Goal: Check status: Check status

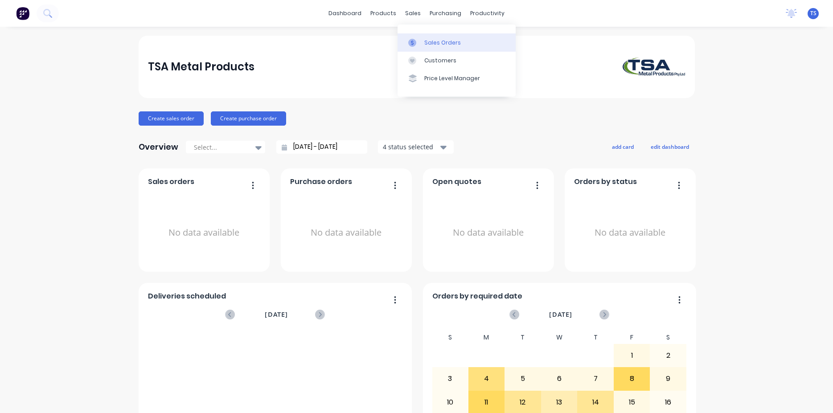
click at [427, 42] on div "Sales Orders" at bounding box center [442, 43] width 37 height 8
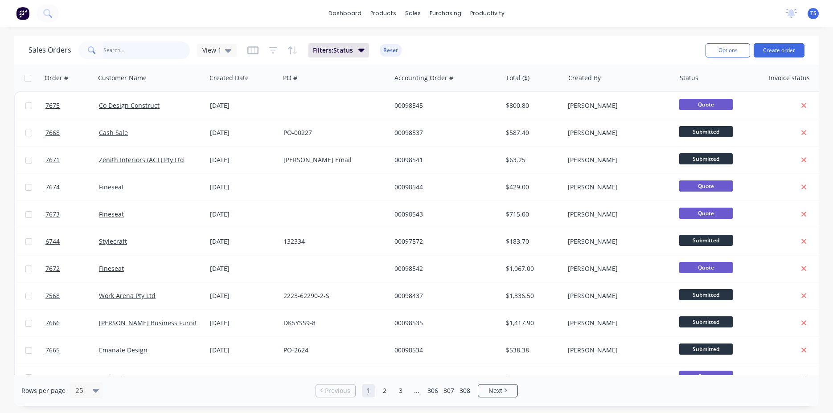
click at [152, 46] on input "text" at bounding box center [146, 50] width 87 height 18
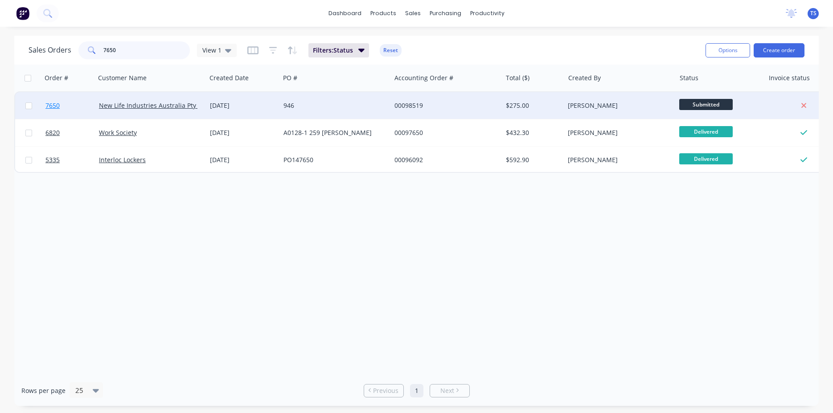
type input "7650"
click at [60, 108] on link "7650" at bounding box center [71, 105] width 53 height 27
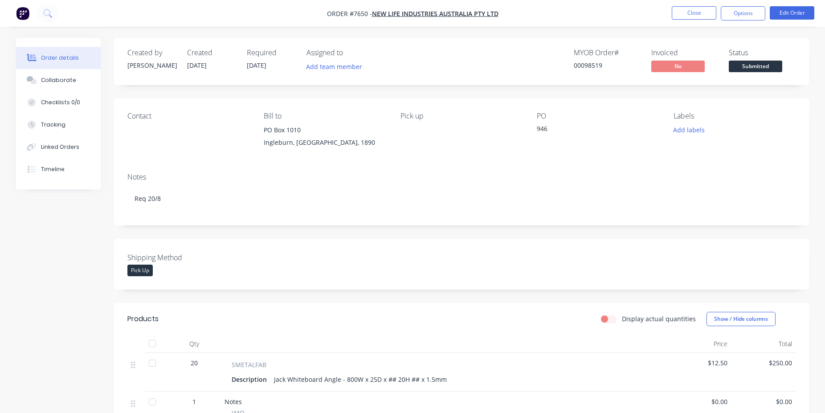
click at [754, 68] on span "Submitted" at bounding box center [755, 66] width 53 height 11
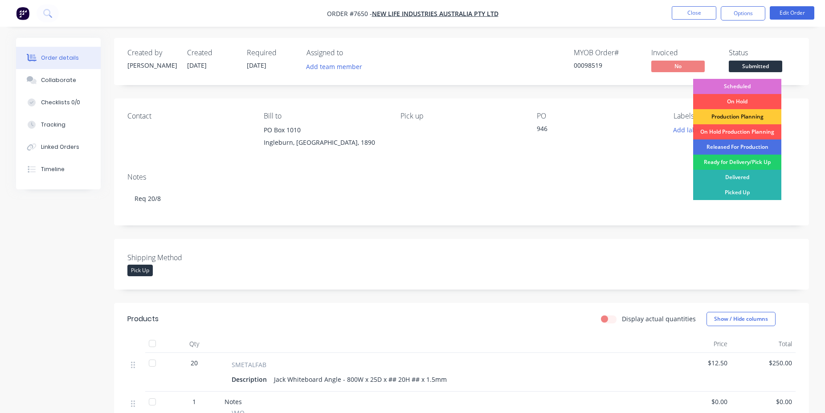
click at [747, 86] on div "Scheduled" at bounding box center [737, 86] width 88 height 15
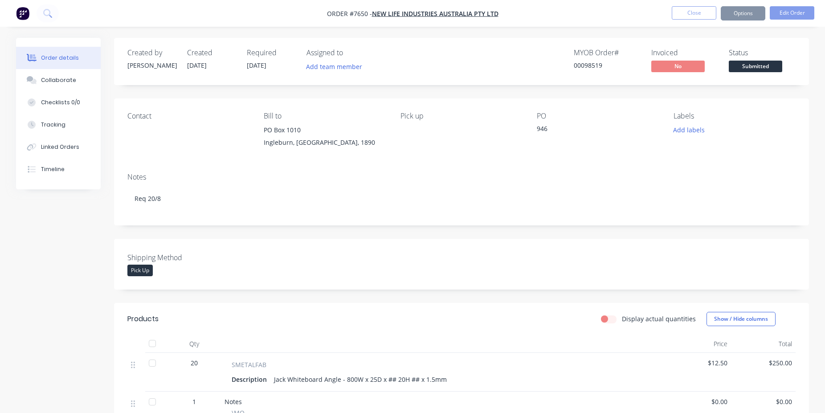
click at [592, 65] on div "00098519" at bounding box center [607, 65] width 67 height 9
copy div "00098519"
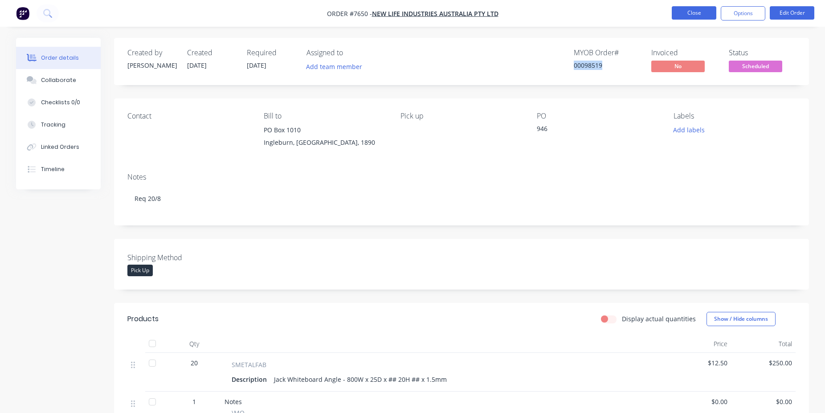
click at [709, 13] on button "Close" at bounding box center [694, 12] width 45 height 13
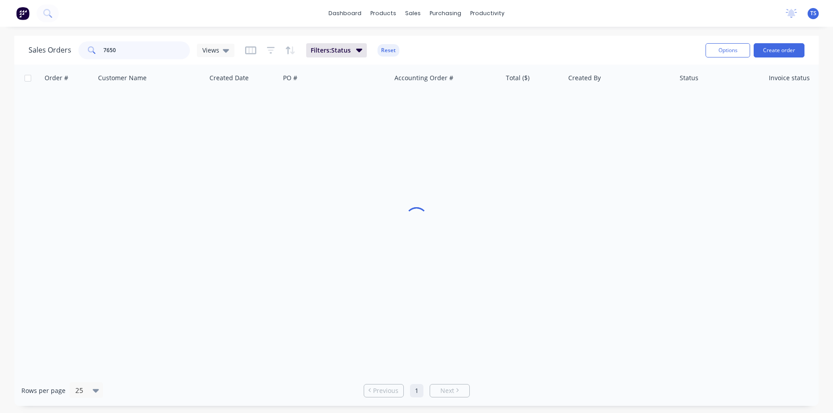
click at [149, 52] on input "7650" at bounding box center [146, 50] width 87 height 18
click at [148, 52] on input "7650" at bounding box center [146, 50] width 87 height 18
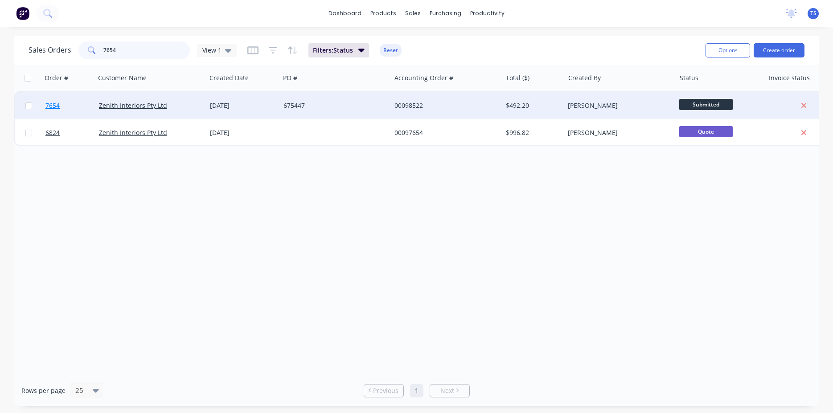
type input "7654"
click at [66, 103] on link "7654" at bounding box center [71, 105] width 53 height 27
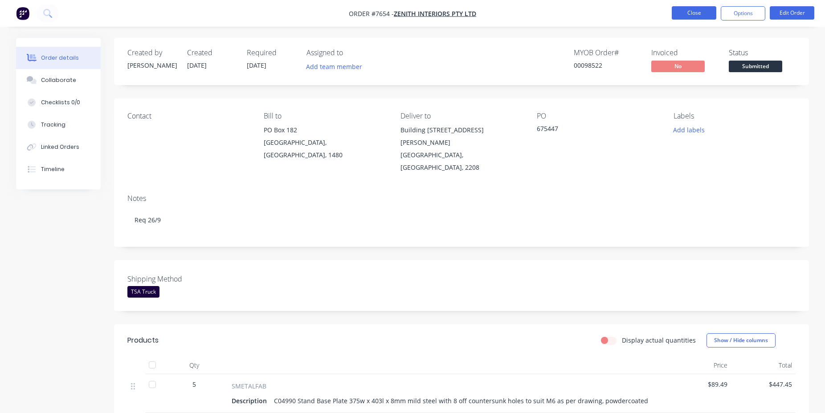
click at [694, 11] on button "Close" at bounding box center [694, 12] width 45 height 13
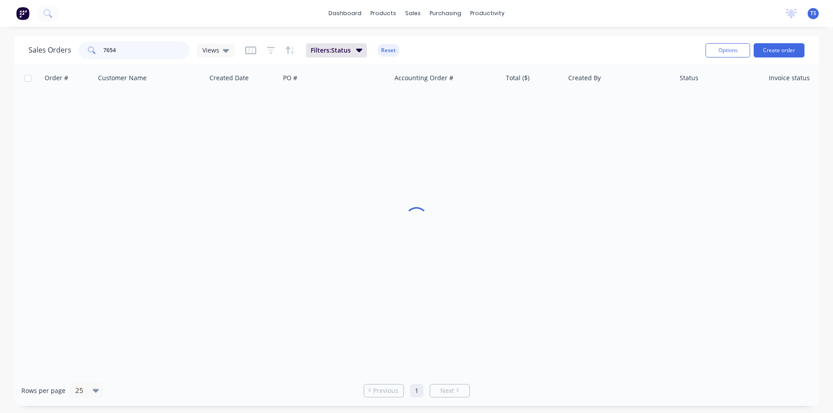
click at [142, 49] on input "7654" at bounding box center [146, 50] width 87 height 18
type input "131720"
click at [144, 45] on input "text" at bounding box center [146, 50] width 87 height 18
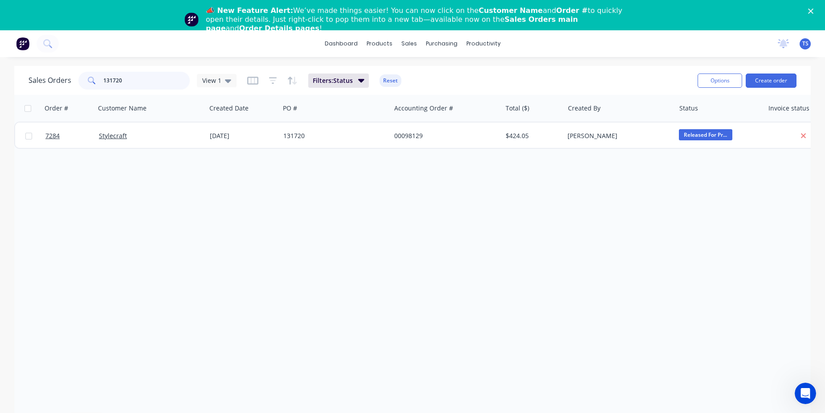
type input "131720"
click at [814, 14] on polygon "Close" at bounding box center [810, 10] width 5 height 5
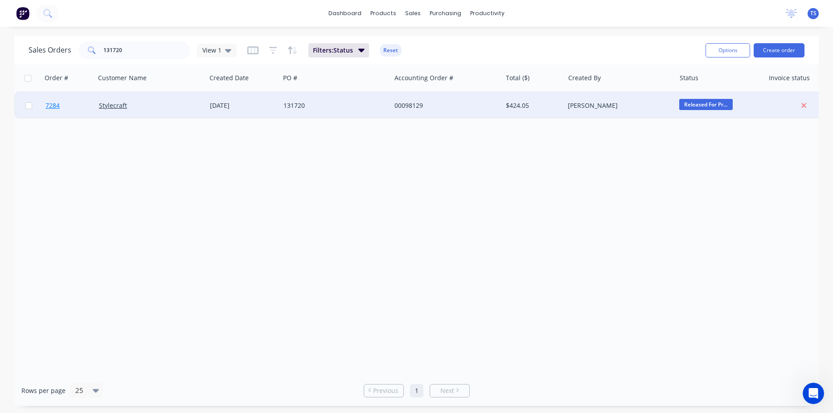
click at [54, 113] on link "7284" at bounding box center [71, 105] width 53 height 27
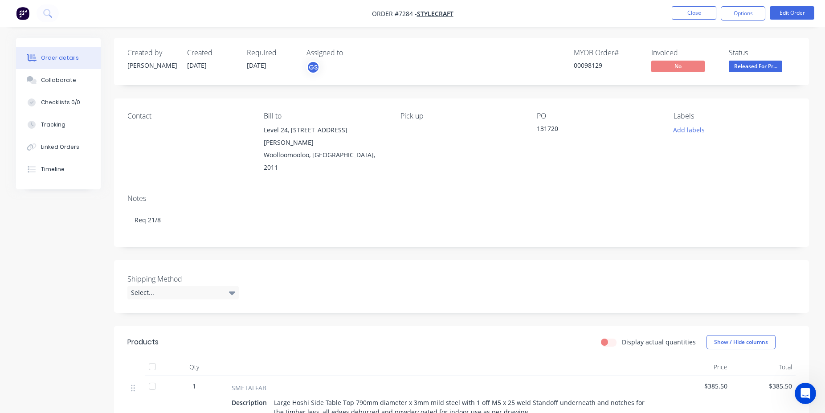
click at [504, 233] on div "Created by [PERSON_NAME] Created [DATE] Required [DATE] Assigned to GS MYOB Ord…" at bounding box center [461, 366] width 695 height 656
click at [696, 16] on button "Close" at bounding box center [694, 12] width 45 height 13
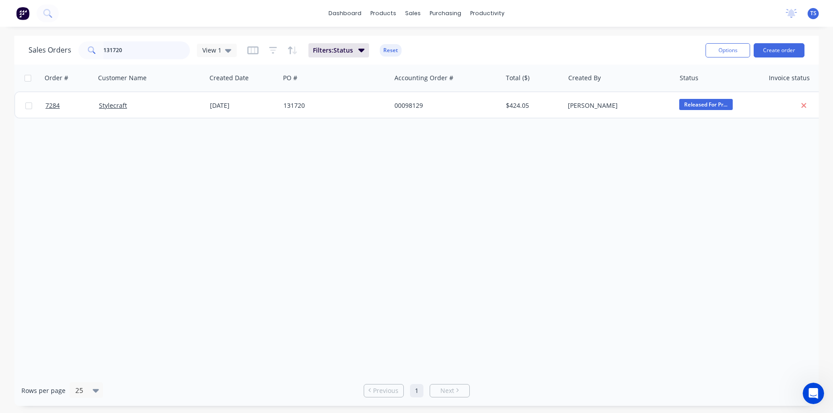
click at [137, 51] on input "131720" at bounding box center [146, 50] width 87 height 18
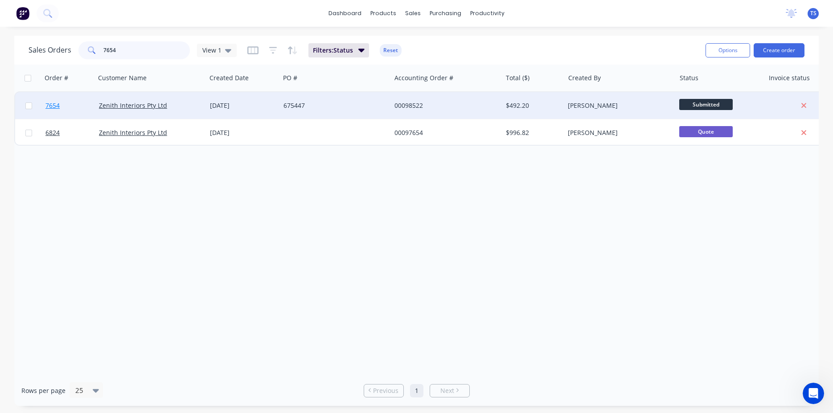
type input "7654"
click at [53, 111] on link "7654" at bounding box center [71, 105] width 53 height 27
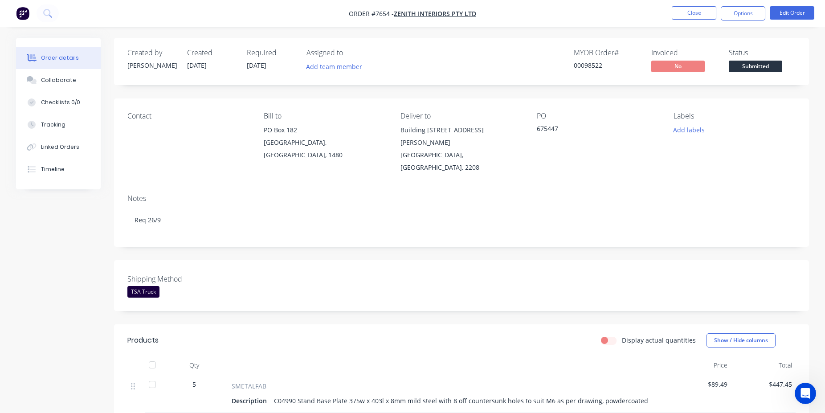
click at [754, 66] on span "Submitted" at bounding box center [755, 66] width 53 height 11
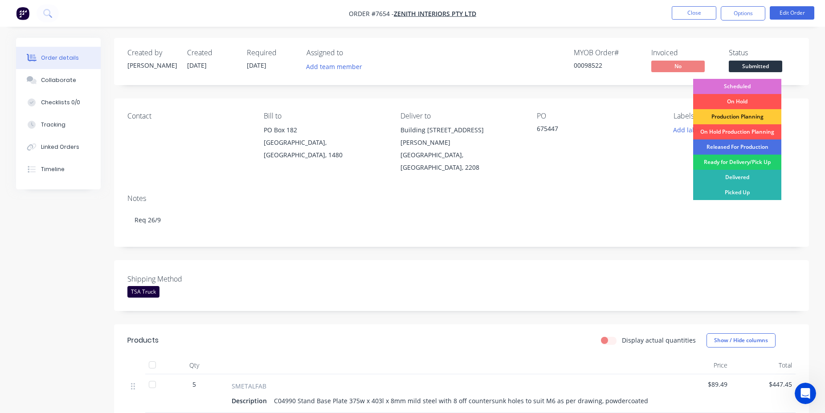
click at [737, 85] on div "Scheduled" at bounding box center [737, 86] width 88 height 15
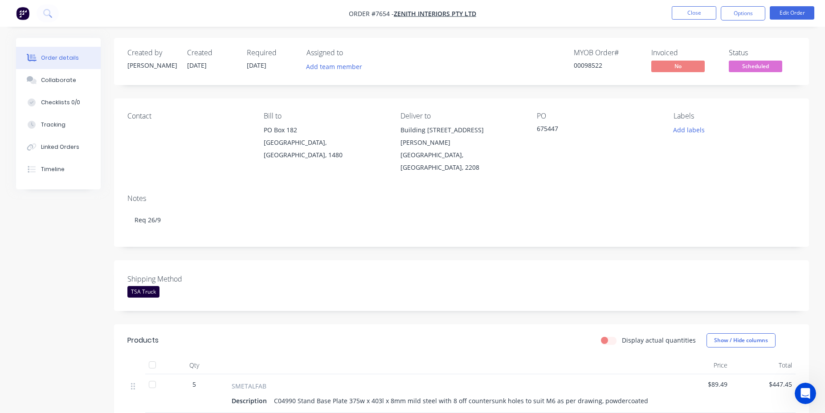
click at [579, 70] on div "MYOB Order # 00098522" at bounding box center [607, 62] width 67 height 26
click at [586, 65] on div "00098522" at bounding box center [607, 65] width 67 height 9
copy div "00098522"
click at [695, 18] on button "Close" at bounding box center [694, 12] width 45 height 13
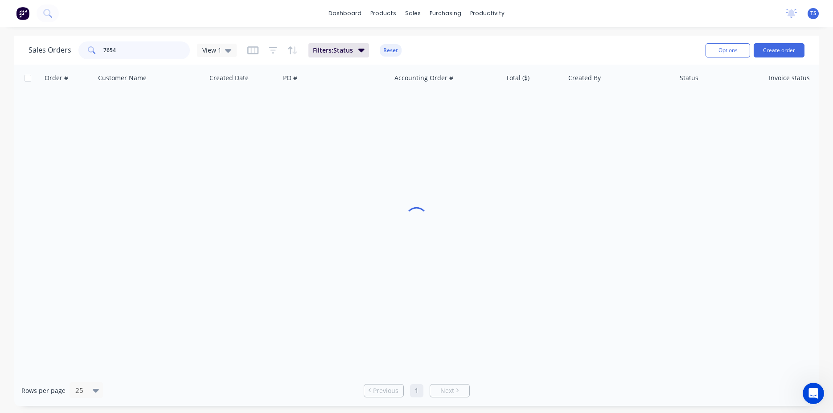
click at [136, 50] on input "7654" at bounding box center [146, 50] width 87 height 18
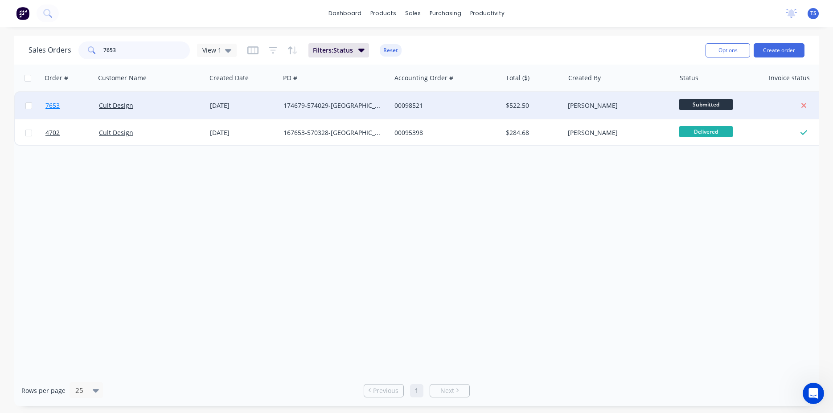
type input "7653"
click at [56, 104] on span "7653" at bounding box center [52, 105] width 14 height 9
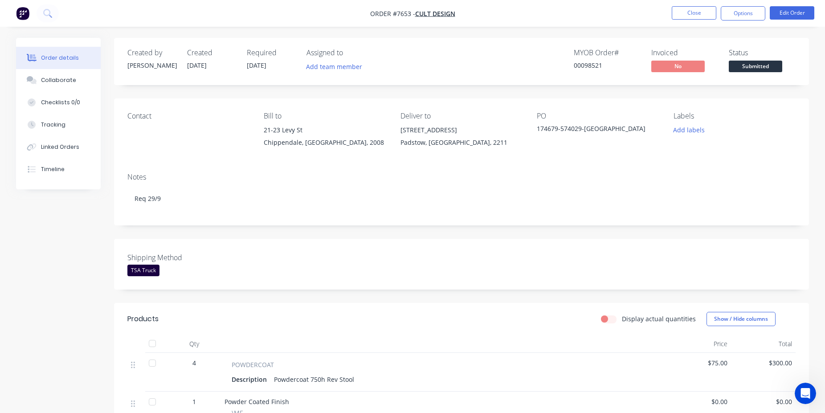
click at [746, 67] on span "Submitted" at bounding box center [755, 66] width 53 height 11
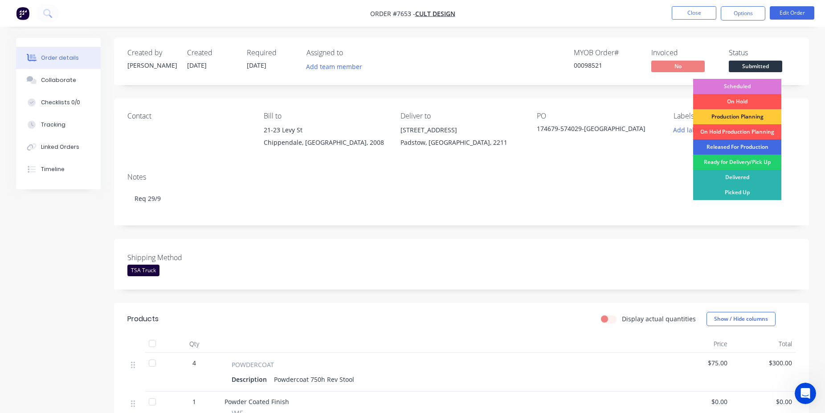
click at [750, 147] on div "Released For Production" at bounding box center [737, 146] width 88 height 15
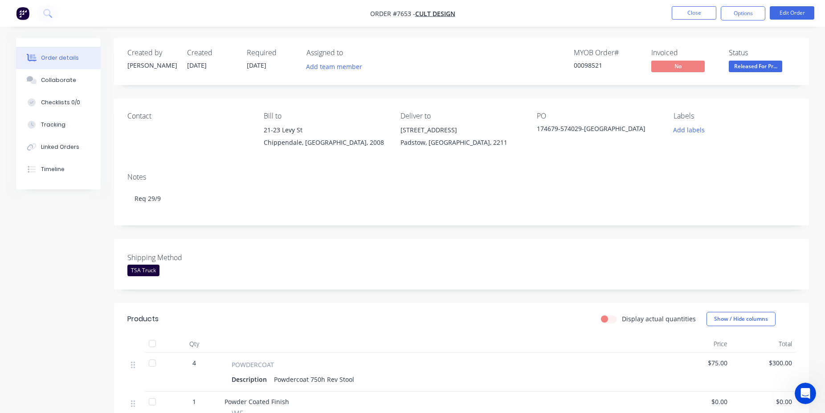
click at [701, 27] on div "Order details Collaborate Checklists 0/0 Tracking Linked Orders Timeline Order …" at bounding box center [412, 328] width 825 height 656
click at [698, 18] on button "Close" at bounding box center [694, 12] width 45 height 13
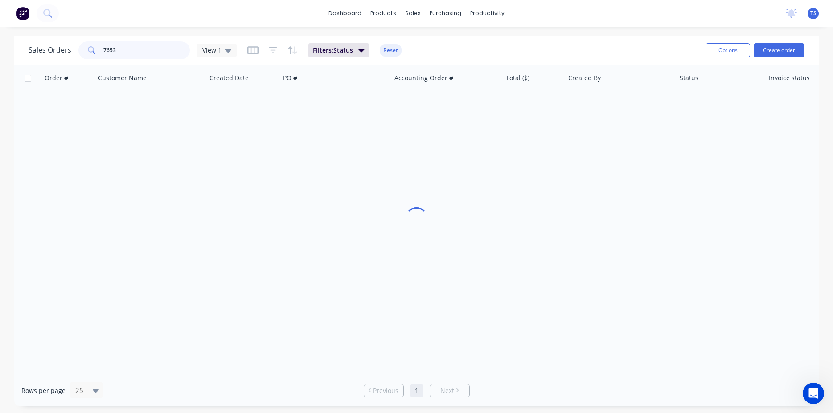
click at [163, 49] on input "7653" at bounding box center [146, 50] width 87 height 18
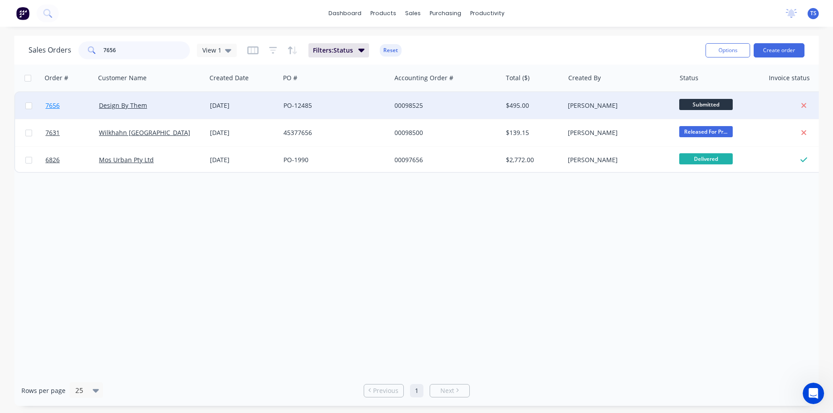
type input "7656"
click at [53, 112] on link "7656" at bounding box center [71, 105] width 53 height 27
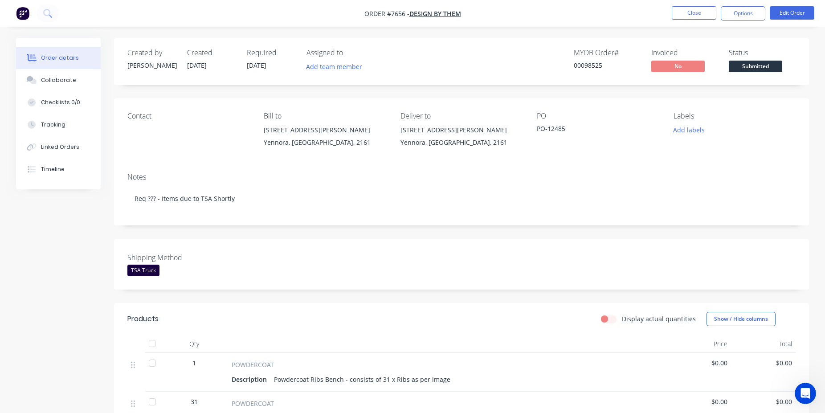
click at [773, 67] on span "Submitted" at bounding box center [755, 66] width 53 height 11
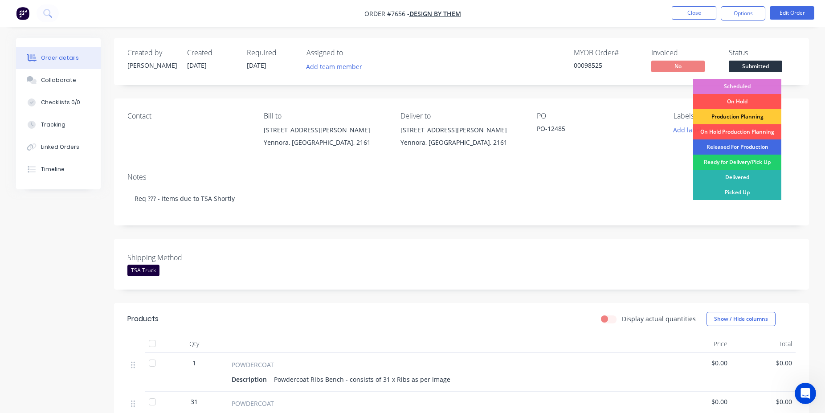
click at [735, 144] on div "Released For Production" at bounding box center [737, 146] width 88 height 15
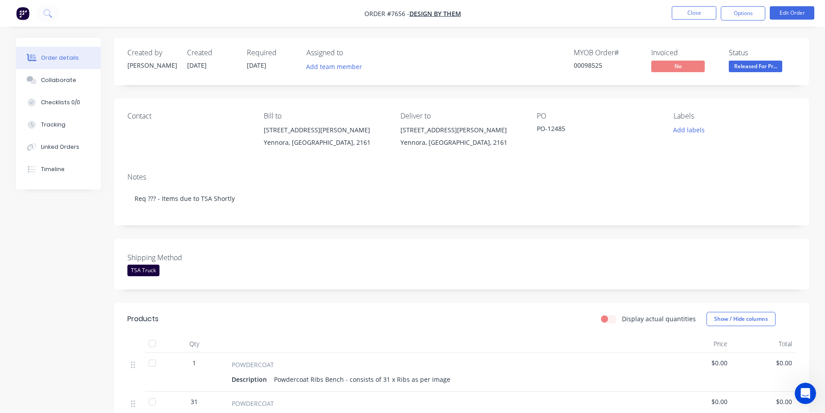
click at [588, 71] on div "MYOB Order # 00098525" at bounding box center [607, 62] width 67 height 26
click at [591, 68] on div "00098525" at bounding box center [607, 65] width 67 height 9
copy div "00098525"
click at [691, 15] on button "Close" at bounding box center [694, 12] width 45 height 13
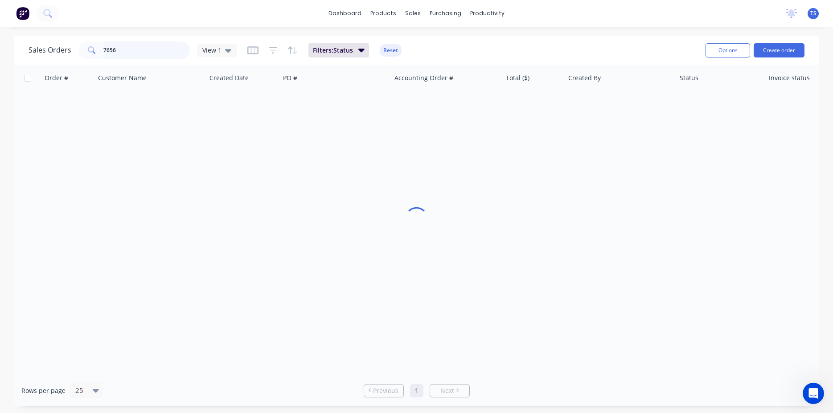
click at [142, 49] on input "7656" at bounding box center [146, 50] width 87 height 18
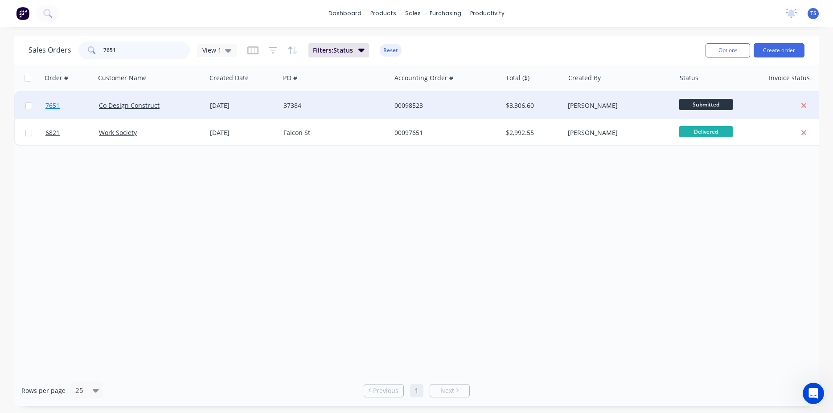
type input "7651"
click at [56, 104] on span "7651" at bounding box center [52, 105] width 14 height 9
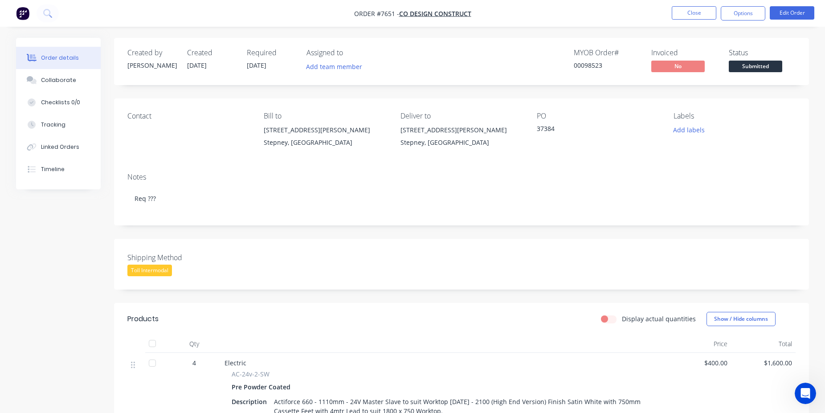
click at [769, 70] on span "Submitted" at bounding box center [755, 66] width 53 height 11
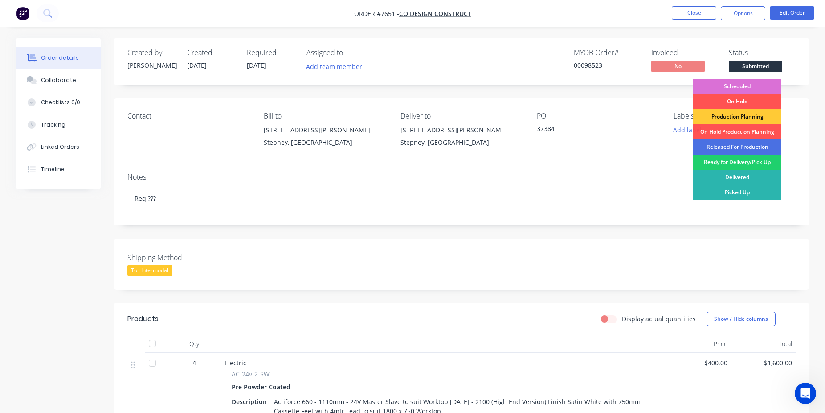
click at [750, 85] on div "Scheduled" at bounding box center [737, 86] width 88 height 15
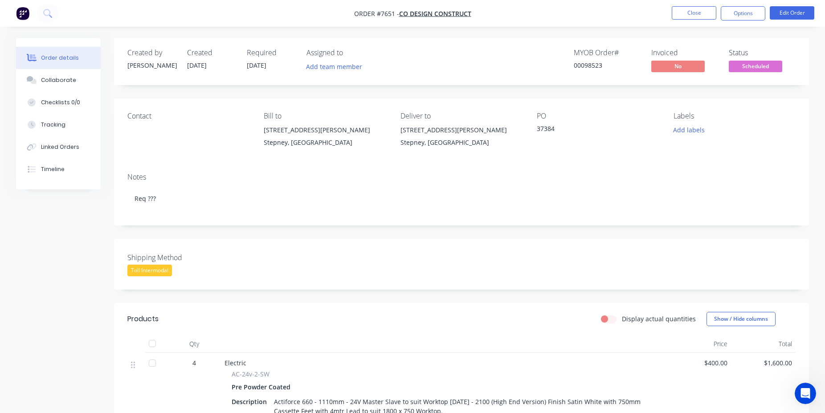
click at [597, 67] on div "00098523" at bounding box center [607, 65] width 67 height 9
copy div "00098523"
click at [701, 12] on button "Close" at bounding box center [694, 12] width 45 height 13
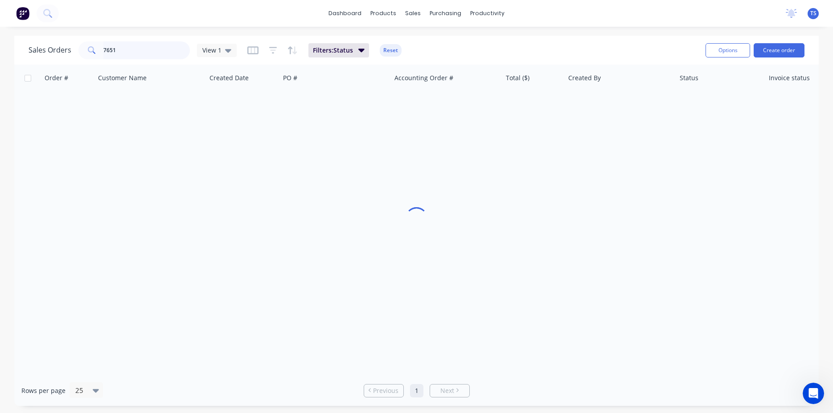
click at [132, 54] on input "7651" at bounding box center [146, 50] width 87 height 18
click at [132, 53] on input "7651" at bounding box center [146, 50] width 87 height 18
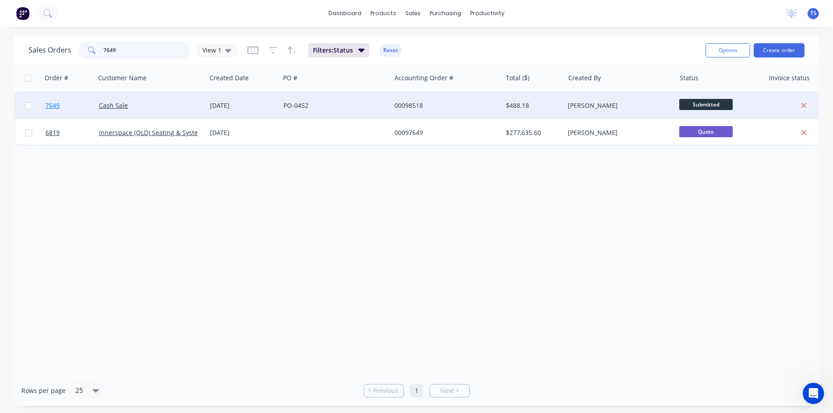
type input "7649"
click at [58, 106] on span "7649" at bounding box center [52, 105] width 14 height 9
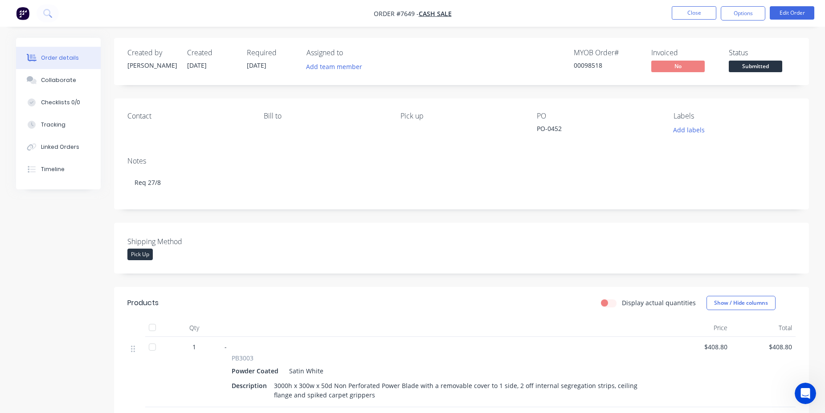
click at [742, 68] on span "Submitted" at bounding box center [755, 66] width 53 height 11
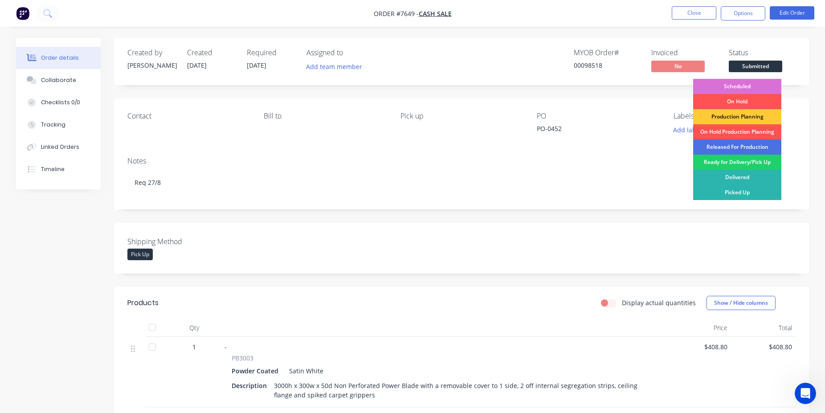
click at [748, 85] on div "Scheduled" at bounding box center [737, 86] width 88 height 15
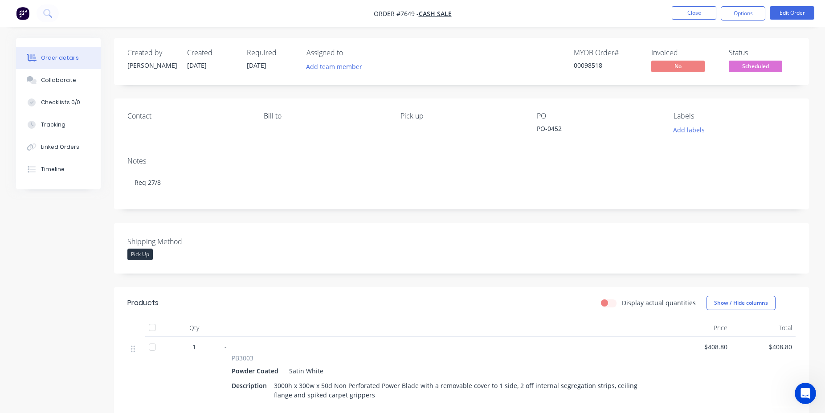
click at [594, 69] on div "00098518" at bounding box center [607, 65] width 67 height 9
copy div "00098518"
click at [695, 20] on li "Close" at bounding box center [694, 13] width 45 height 14
click at [695, 16] on button "Close" at bounding box center [694, 12] width 45 height 13
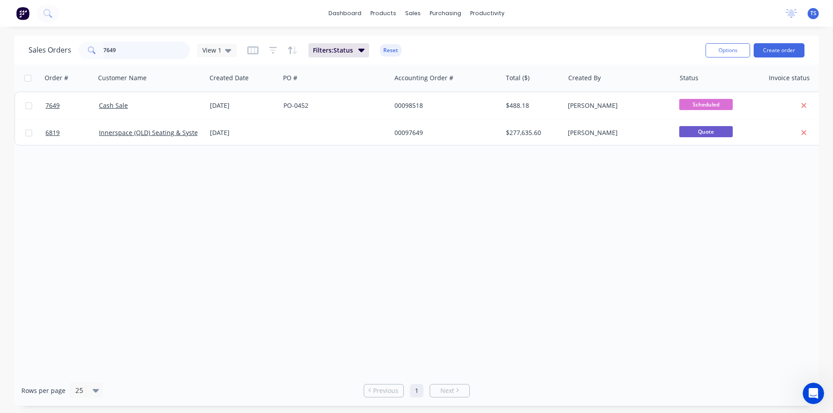
click at [130, 57] on input "7649" at bounding box center [146, 50] width 87 height 18
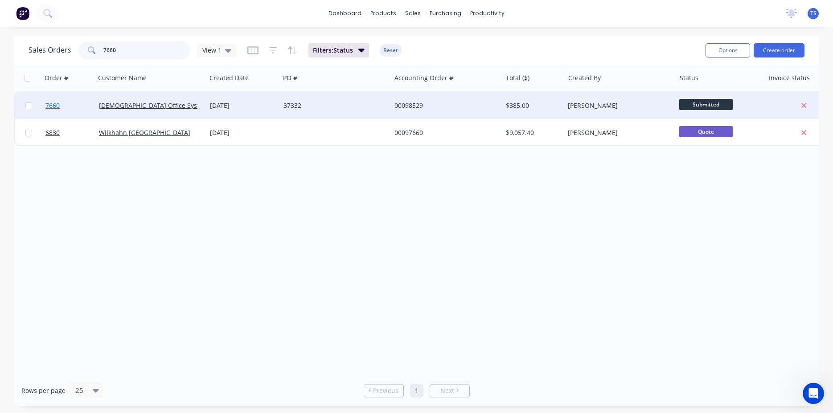
type input "7660"
click at [78, 107] on link "7660" at bounding box center [71, 105] width 53 height 27
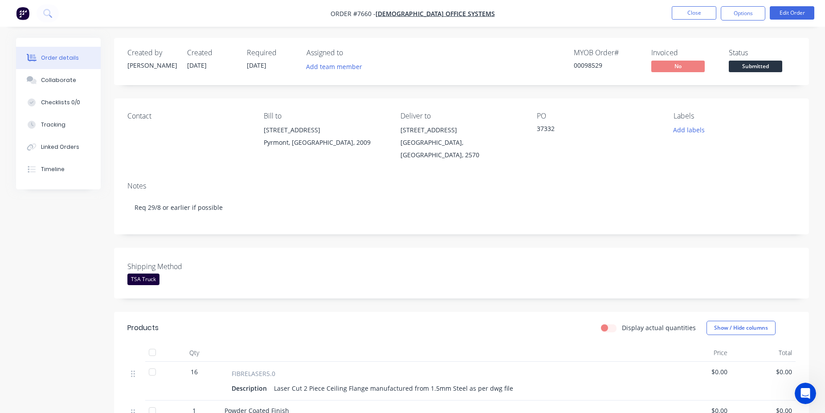
click at [766, 68] on span "Submitted" at bounding box center [755, 66] width 53 height 11
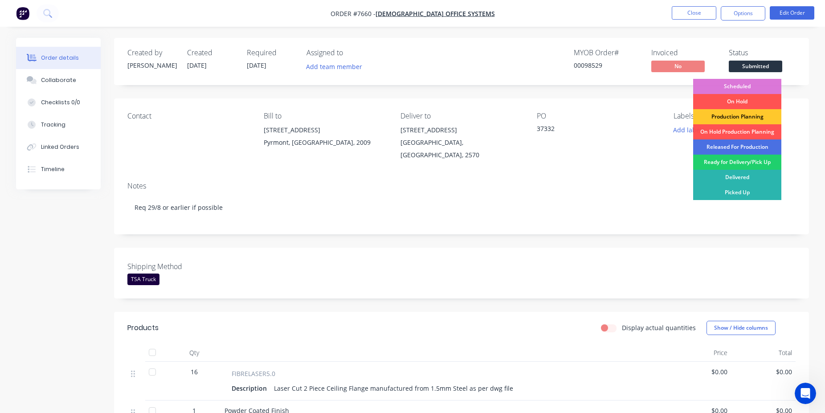
click at [754, 116] on div "Production Planning" at bounding box center [737, 116] width 88 height 15
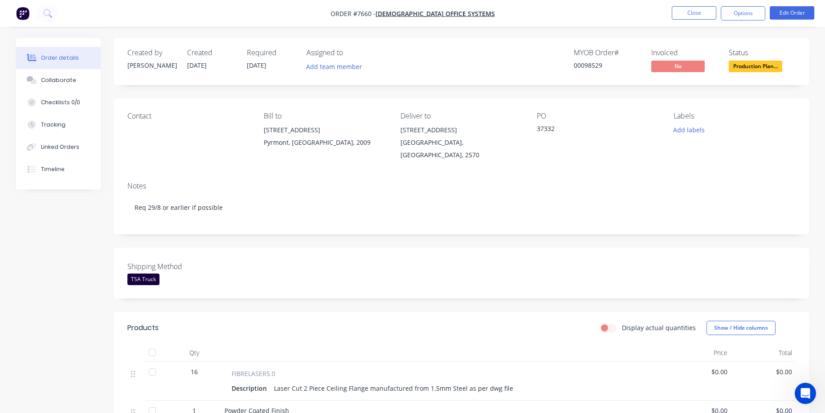
click at [587, 73] on div "MYOB Order # 00098529" at bounding box center [607, 62] width 67 height 26
click at [589, 66] on div "00098529" at bounding box center [607, 65] width 67 height 9
click at [597, 64] on div "00098529" at bounding box center [607, 65] width 67 height 9
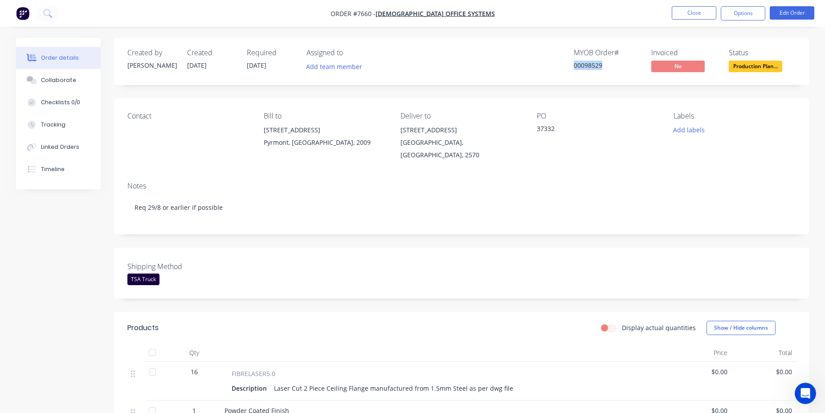
copy div "00098529"
click at [689, 10] on button "Close" at bounding box center [694, 12] width 45 height 13
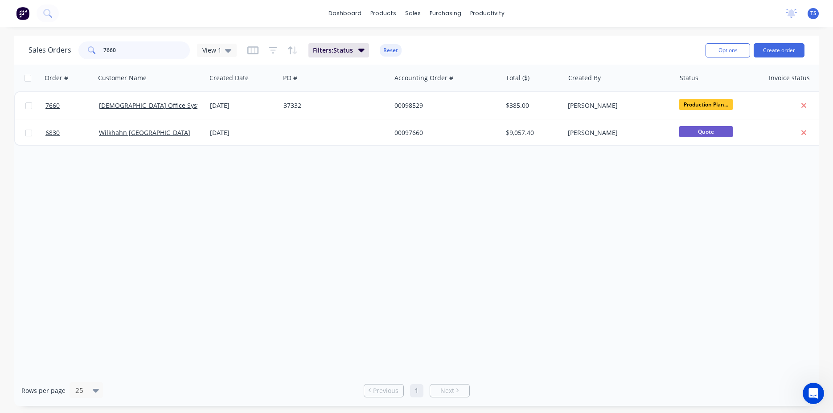
click at [136, 46] on input "7660" at bounding box center [146, 50] width 87 height 18
click at [136, 47] on input "7660" at bounding box center [146, 50] width 87 height 18
type input "7665"
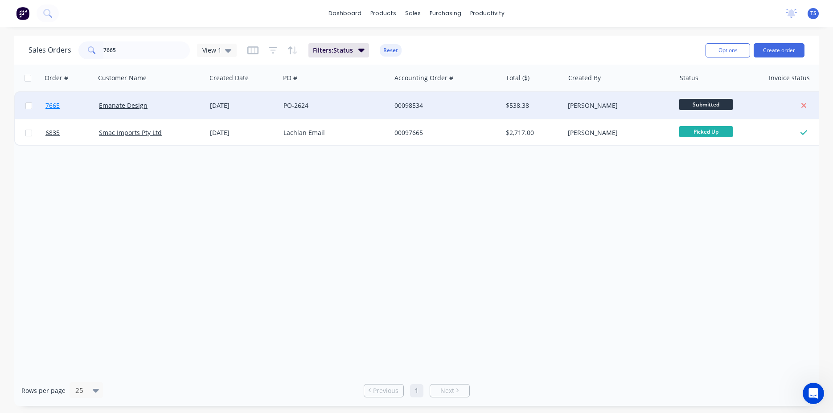
click at [57, 108] on span "7665" at bounding box center [52, 105] width 14 height 9
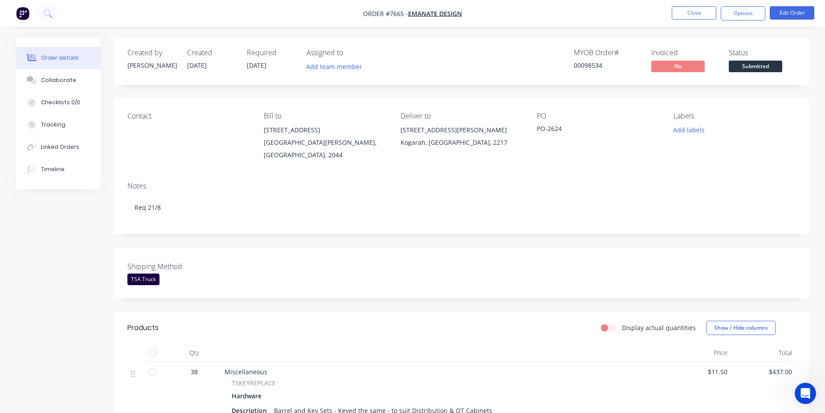
click at [748, 74] on button "Submitted" at bounding box center [755, 67] width 53 height 13
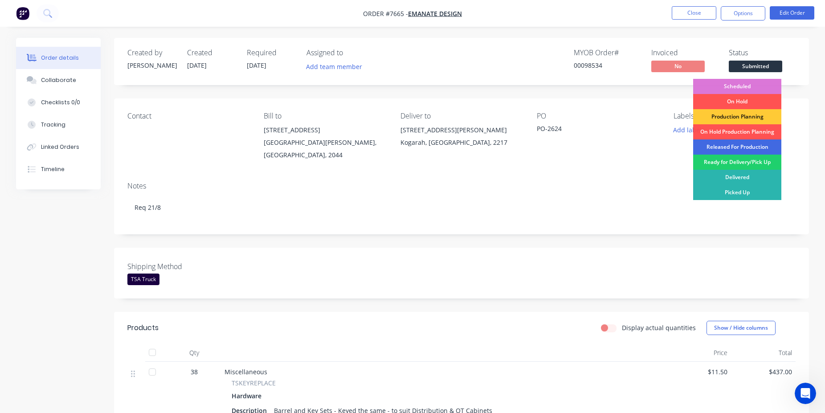
click at [756, 150] on div "Released For Production" at bounding box center [737, 146] width 88 height 15
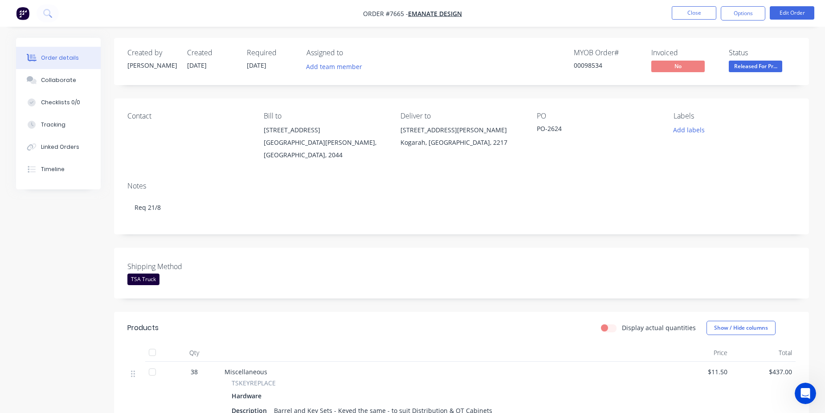
click at [589, 66] on div "00098534" at bounding box center [607, 65] width 67 height 9
copy div "00098534"
click at [685, 12] on button "Close" at bounding box center [694, 12] width 45 height 13
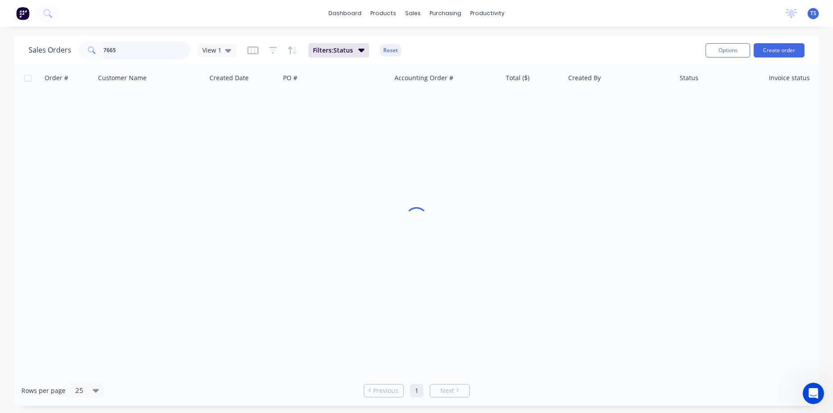
click at [128, 52] on input "7665" at bounding box center [146, 50] width 87 height 18
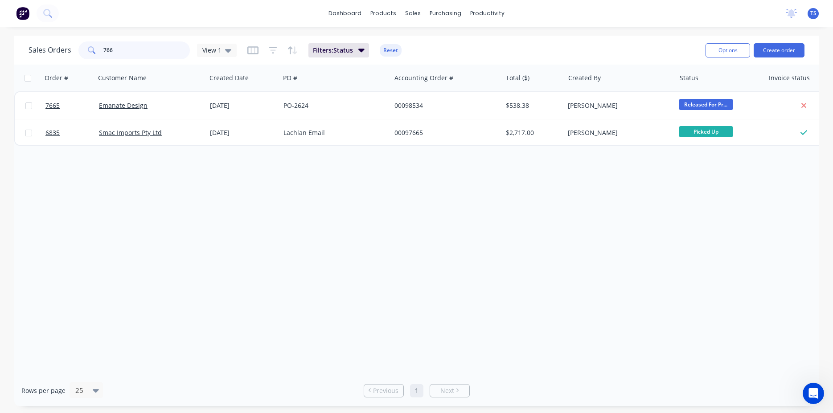
type input "7666"
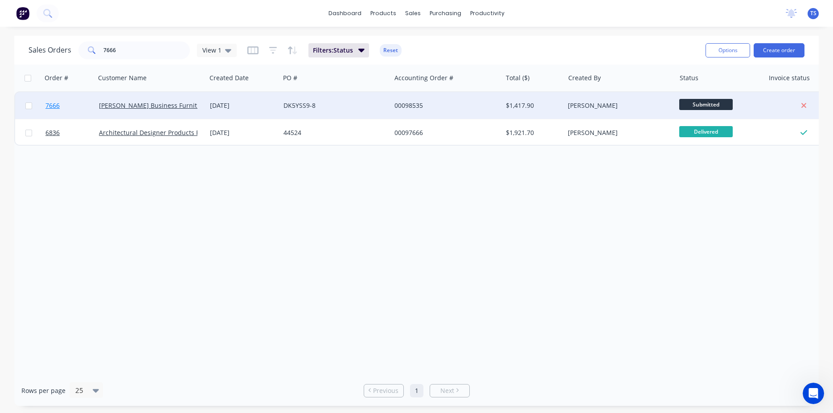
click at [71, 103] on link "7666" at bounding box center [71, 105] width 53 height 27
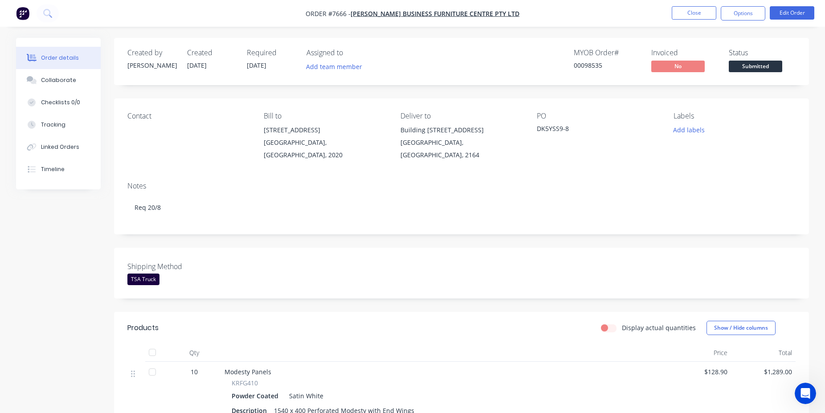
click at [750, 73] on button "Submitted" at bounding box center [755, 67] width 53 height 13
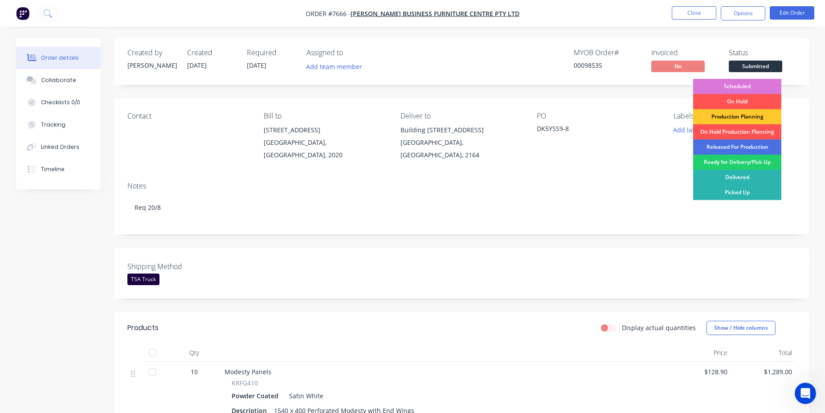
click at [749, 114] on div "Production Planning" at bounding box center [737, 116] width 88 height 15
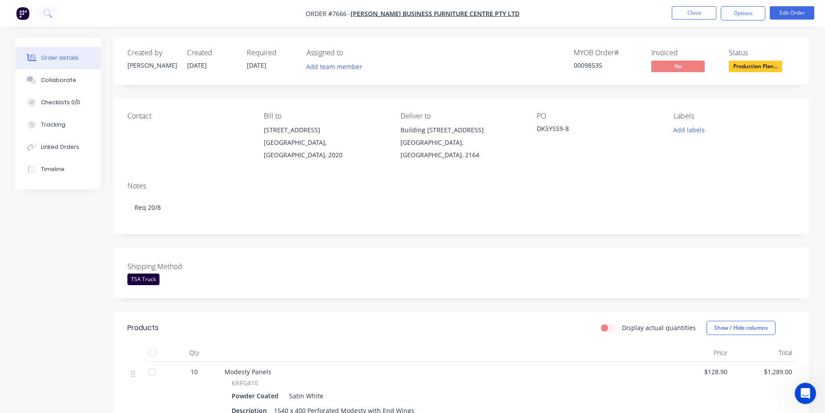
click at [590, 66] on div "00098535" at bounding box center [607, 65] width 67 height 9
copy div "00098535"
click at [689, 12] on button "Close" at bounding box center [694, 12] width 45 height 13
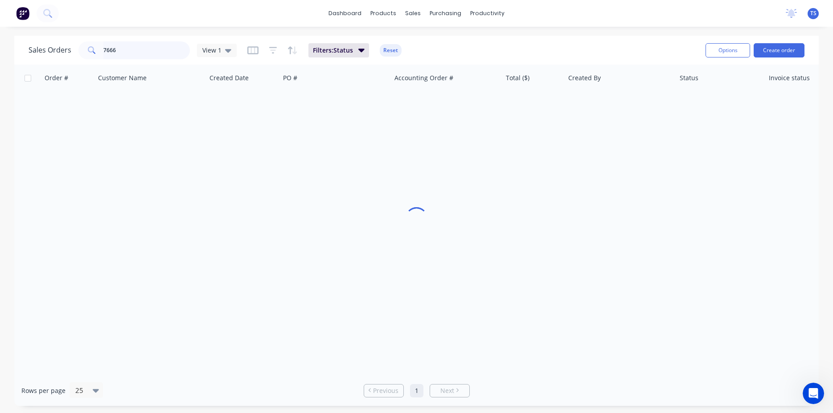
click at [166, 51] on input "7666" at bounding box center [146, 50] width 87 height 18
click at [166, 50] on input "7666" at bounding box center [146, 50] width 87 height 18
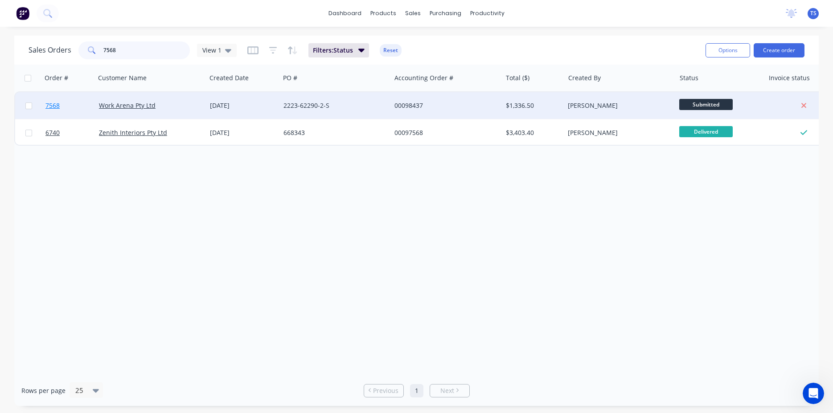
type input "7568"
click at [57, 112] on link "7568" at bounding box center [71, 105] width 53 height 27
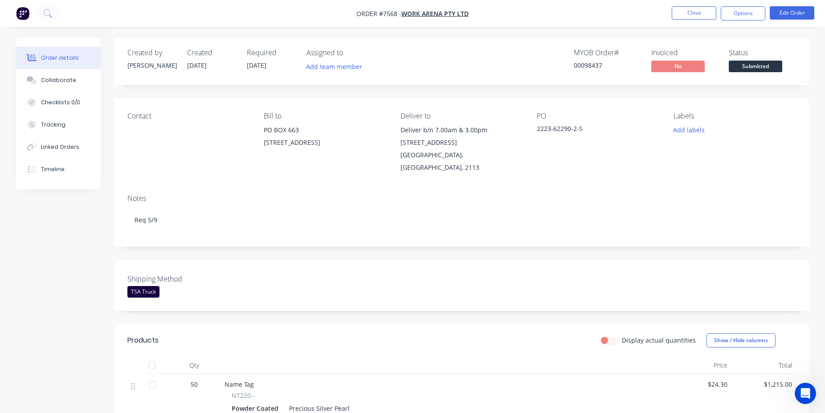
click at [751, 72] on span "Submitted" at bounding box center [755, 66] width 53 height 11
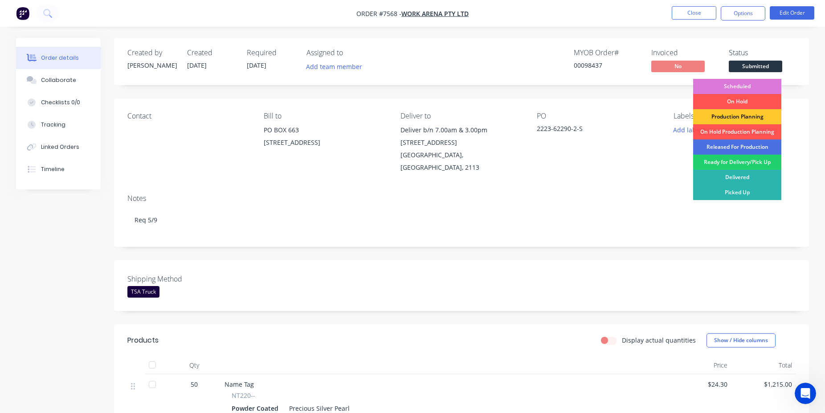
click at [743, 116] on div "Production Planning" at bounding box center [737, 116] width 88 height 15
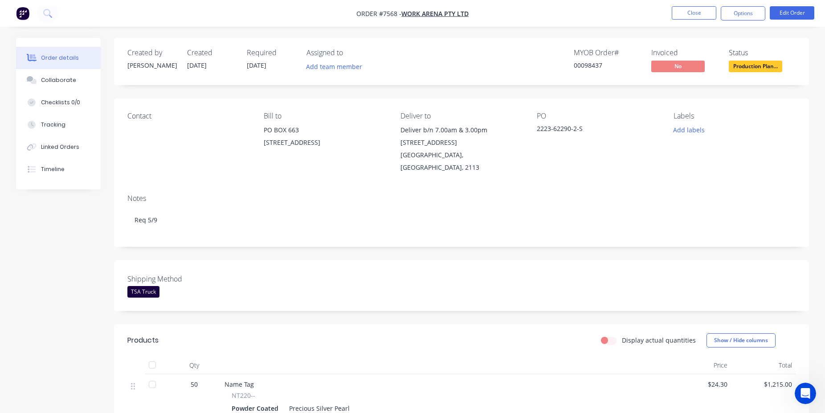
click at [601, 62] on div "00098437" at bounding box center [607, 65] width 67 height 9
copy div "00098437"
click at [706, 12] on button "Close" at bounding box center [694, 12] width 45 height 13
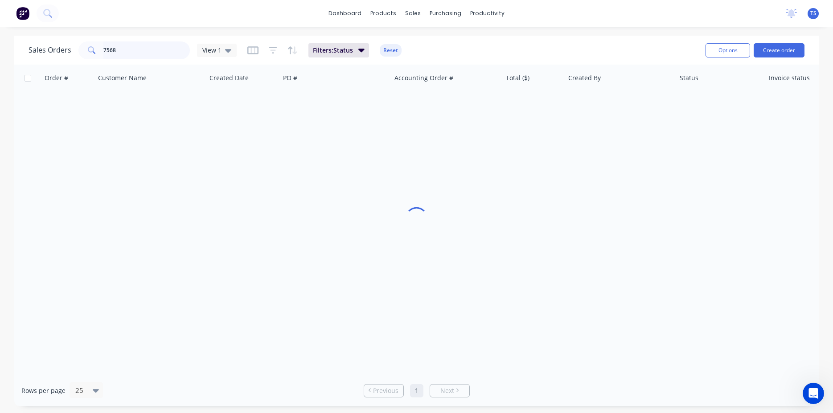
click at [148, 50] on input "7568" at bounding box center [146, 50] width 87 height 18
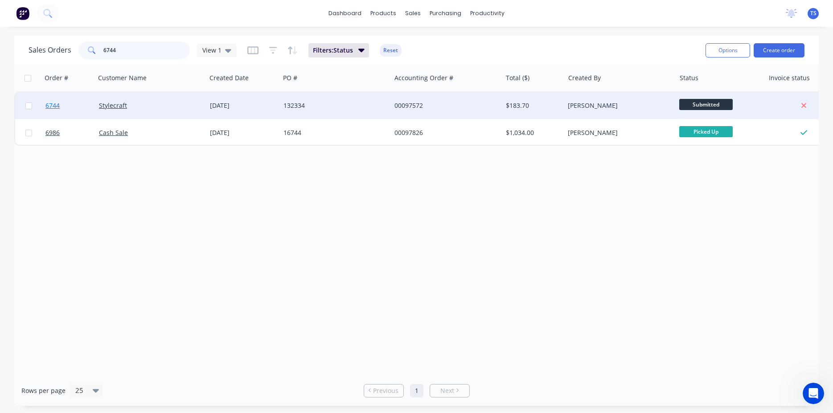
type input "6744"
click at [66, 106] on link "6744" at bounding box center [71, 105] width 53 height 27
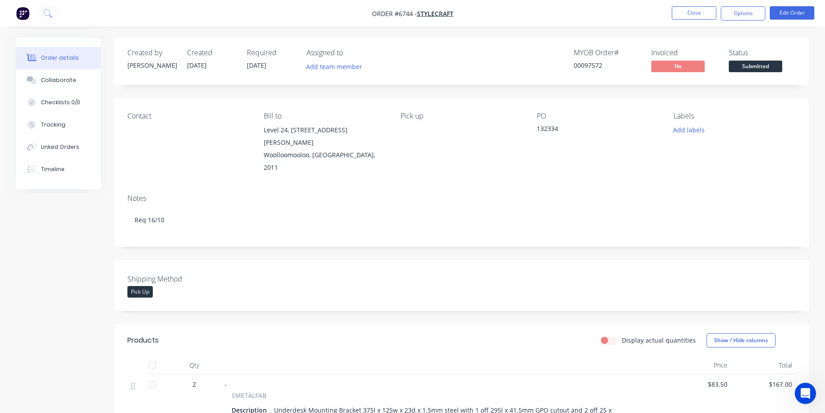
click at [753, 74] on button "Submitted" at bounding box center [755, 67] width 53 height 13
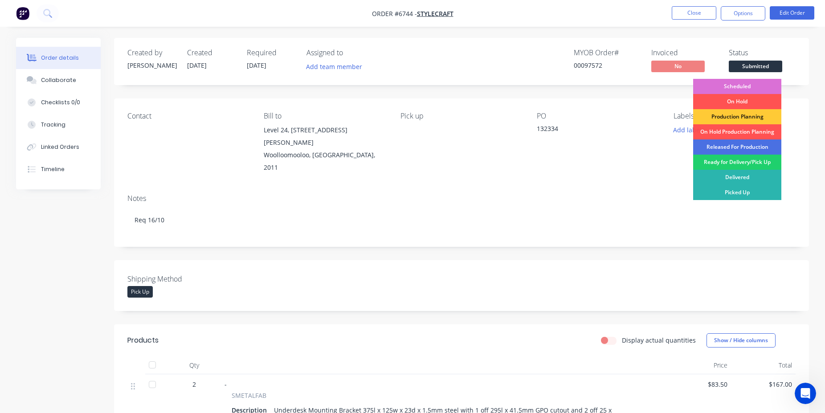
click at [748, 86] on div "Scheduled" at bounding box center [737, 86] width 88 height 15
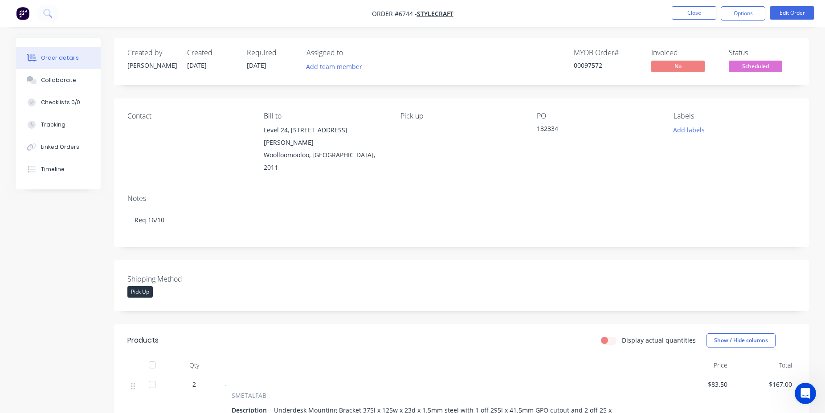
click at [594, 66] on div "00097572" at bounding box center [607, 65] width 67 height 9
click at [593, 66] on div "00097572" at bounding box center [607, 65] width 67 height 9
copy div "00097572"
click at [694, 18] on button "Close" at bounding box center [694, 12] width 45 height 13
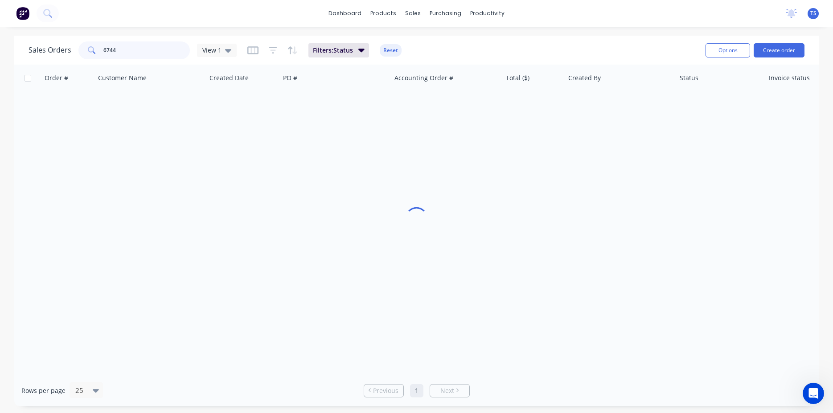
click at [136, 57] on input "6744" at bounding box center [146, 50] width 87 height 18
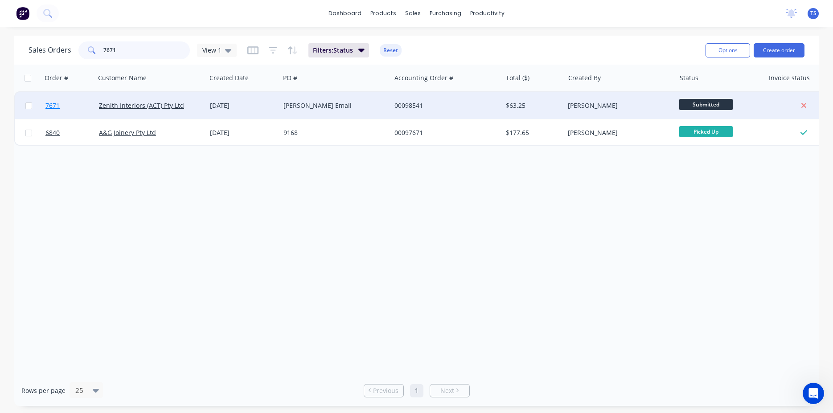
type input "7671"
click at [66, 113] on link "7671" at bounding box center [71, 105] width 53 height 27
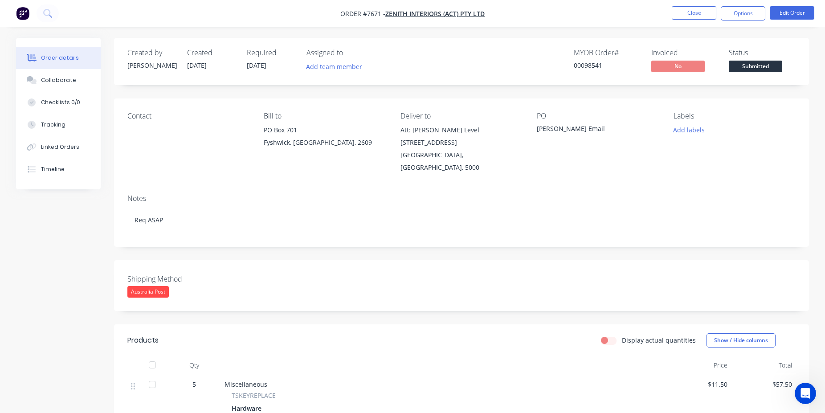
click at [765, 63] on span "Submitted" at bounding box center [755, 66] width 53 height 11
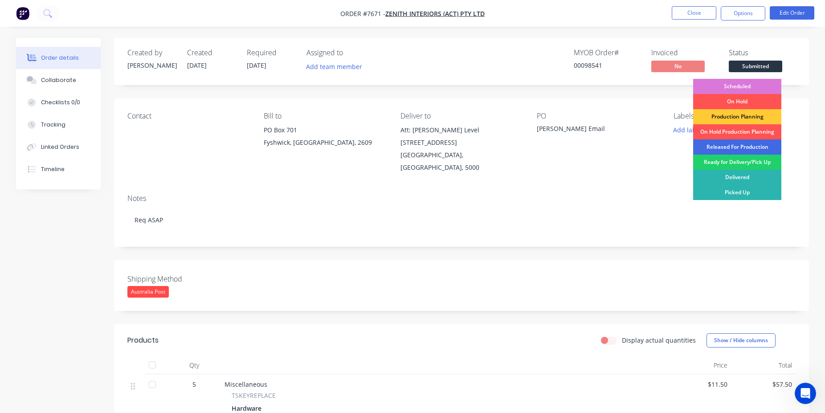
click at [728, 148] on div "Released For Production" at bounding box center [737, 146] width 88 height 15
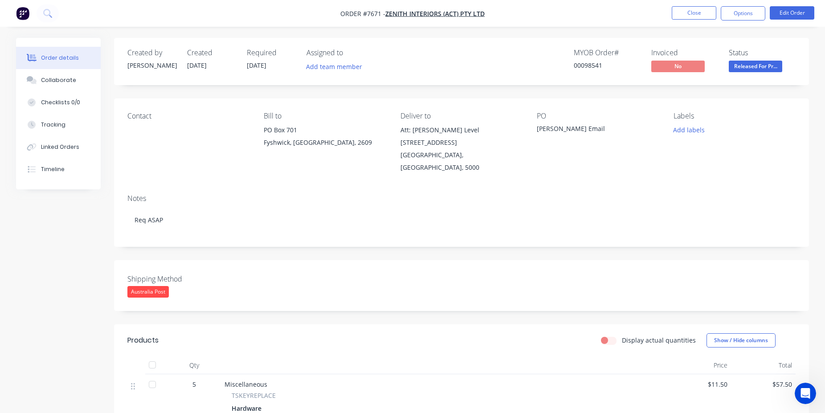
click at [577, 64] on div "00098541" at bounding box center [607, 65] width 67 height 9
copy div "00098541"
click at [75, 84] on button "Collaborate" at bounding box center [58, 80] width 85 height 22
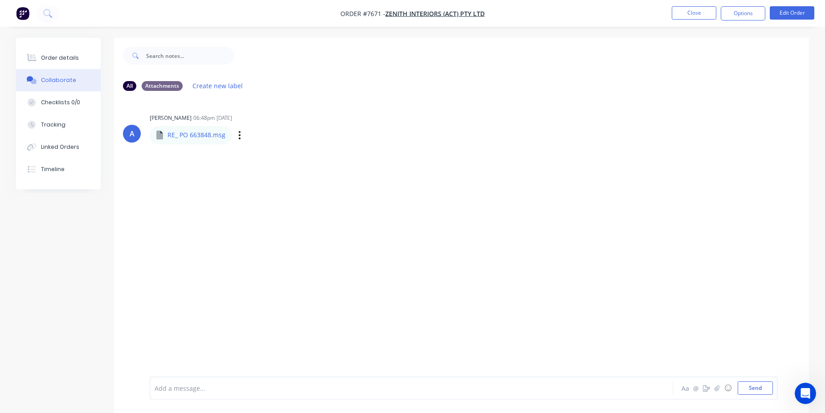
click at [236, 136] on div "Labels Download" at bounding box center [286, 135] width 100 height 13
click at [239, 136] on icon "button" at bounding box center [240, 135] width 2 height 8
click at [291, 156] on button "Download" at bounding box center [298, 159] width 100 height 20
click at [69, 58] on div "Order details" at bounding box center [60, 58] width 38 height 8
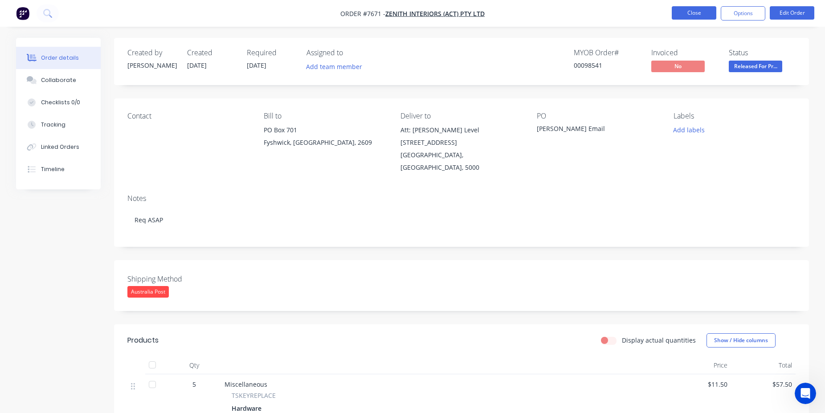
click at [694, 14] on button "Close" at bounding box center [694, 12] width 45 height 13
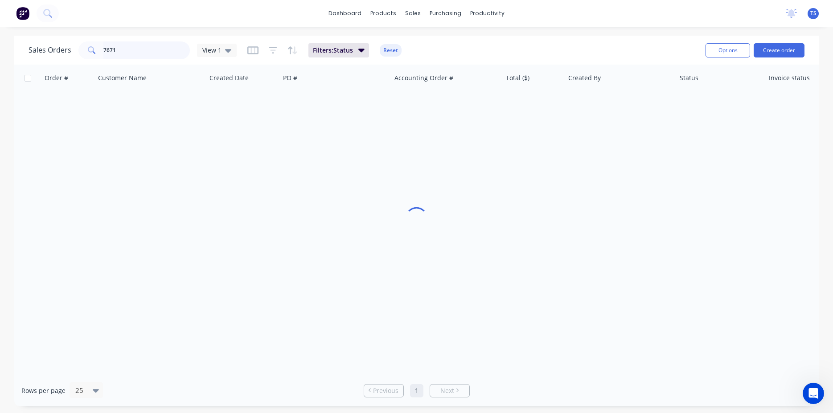
click at [153, 53] on input "7671" at bounding box center [146, 50] width 87 height 18
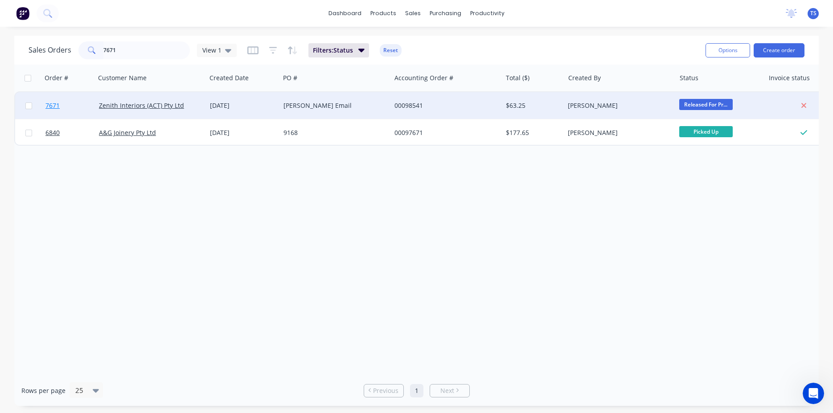
click at [65, 96] on link "7671" at bounding box center [71, 105] width 53 height 27
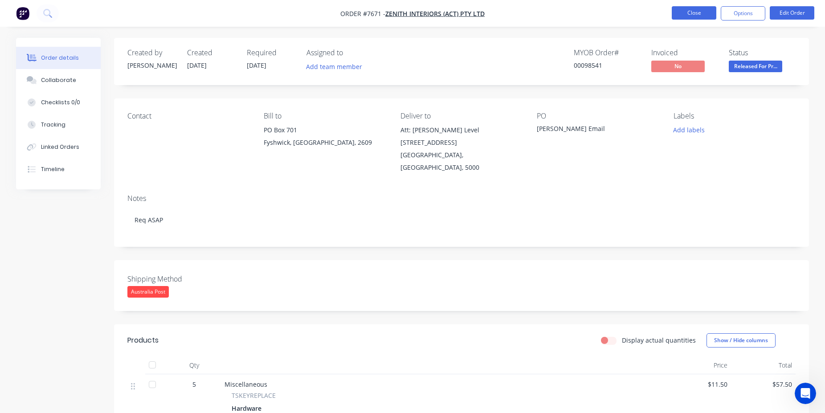
click at [688, 18] on button "Close" at bounding box center [694, 12] width 45 height 13
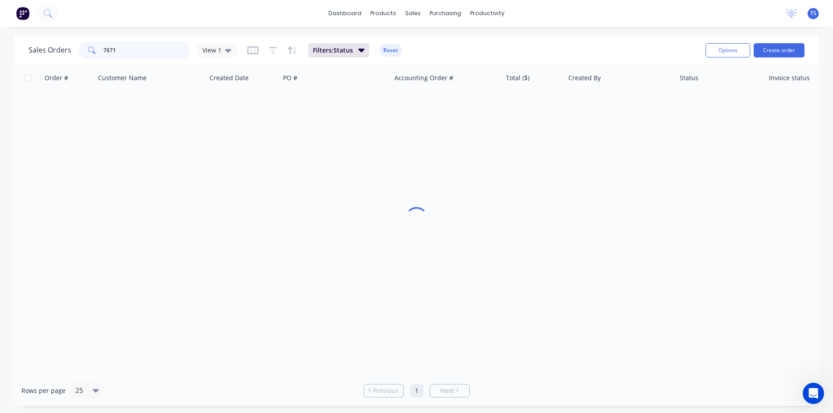
click at [127, 49] on input "7671" at bounding box center [146, 50] width 87 height 18
drag, startPoint x: 153, startPoint y: 55, endPoint x: -23, endPoint y: 54, distance: 175.6
click at [103, 54] on input "663848" at bounding box center [146, 50] width 87 height 18
click at [170, 51] on input "663848" at bounding box center [146, 50] width 87 height 18
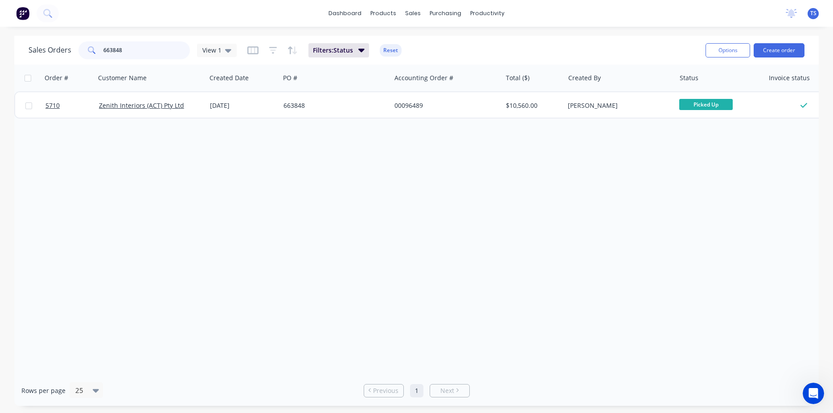
click at [170, 51] on input "663848" at bounding box center [146, 50] width 87 height 18
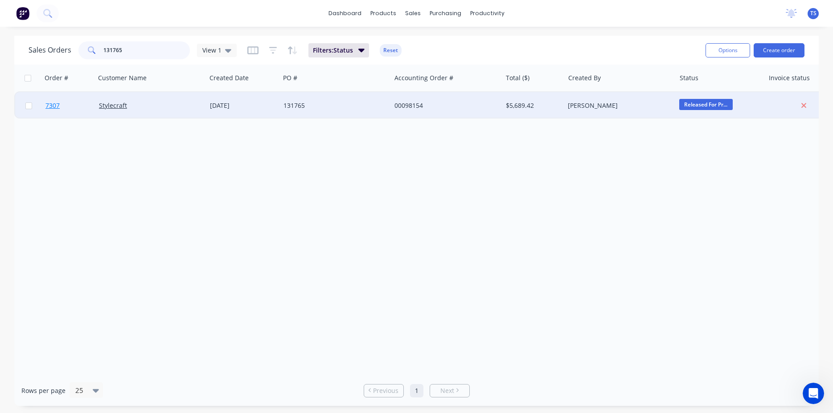
type input "131765"
click at [57, 103] on span "7307" at bounding box center [52, 105] width 14 height 9
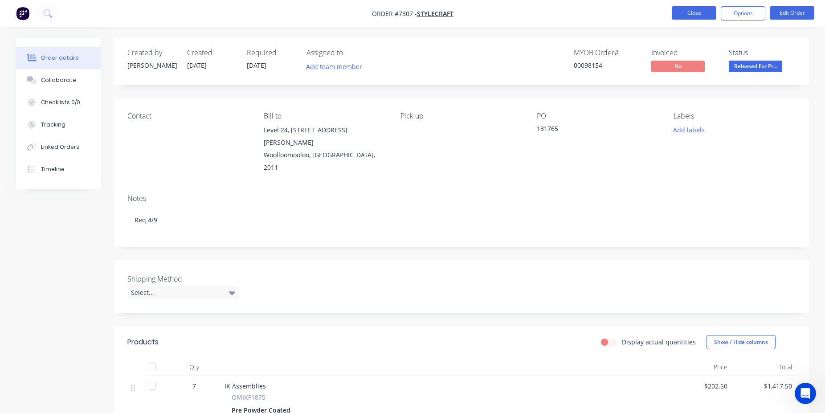
click at [703, 6] on button "Close" at bounding box center [694, 12] width 45 height 13
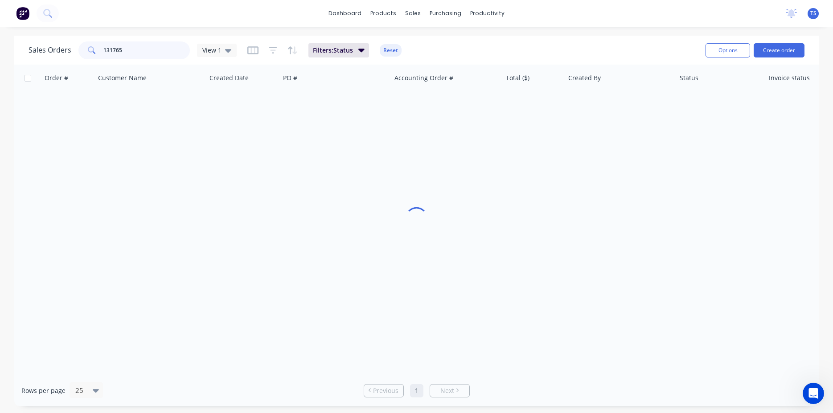
click at [127, 49] on input "131765" at bounding box center [146, 50] width 87 height 18
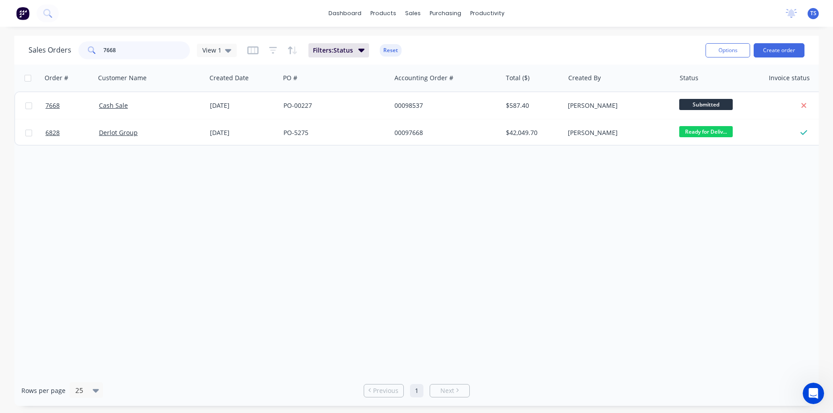
type input "7668"
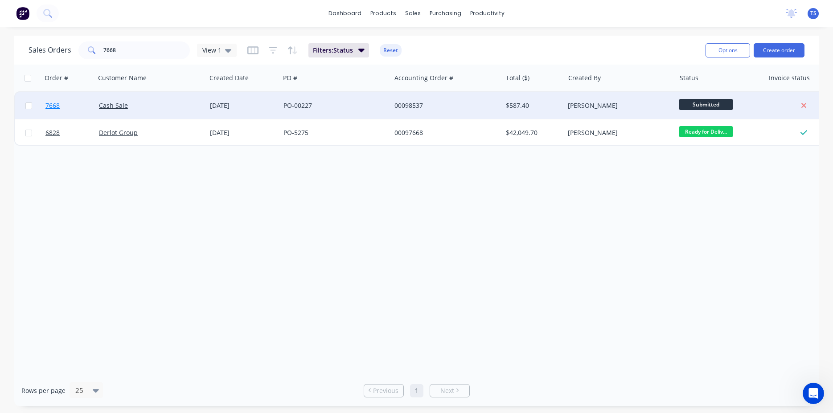
click at [49, 105] on span "7668" at bounding box center [52, 105] width 14 height 9
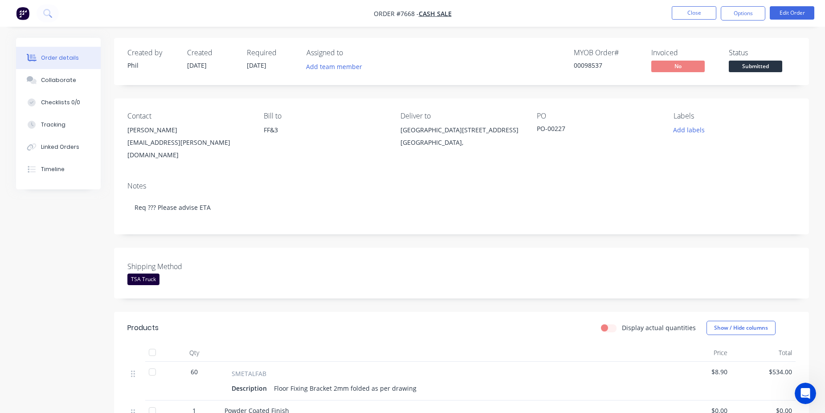
click at [760, 79] on div "Created by [PERSON_NAME] Created [DATE] Required [DATE] Assigned to Add team me…" at bounding box center [461, 61] width 695 height 47
click at [765, 67] on span "Submitted" at bounding box center [755, 66] width 53 height 11
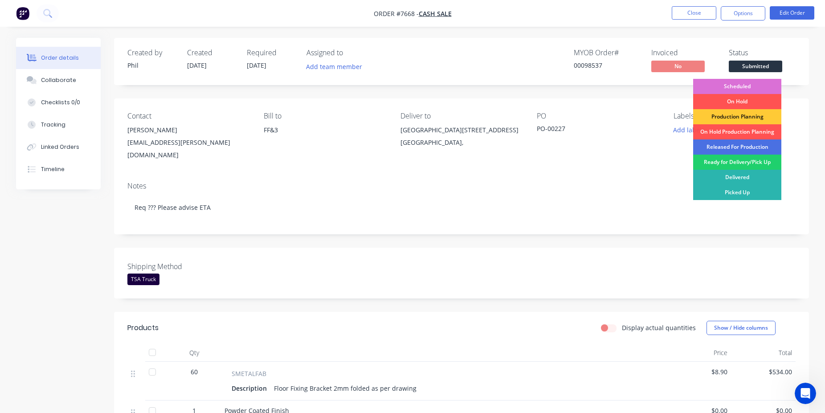
click at [755, 84] on div "Scheduled" at bounding box center [737, 86] width 88 height 15
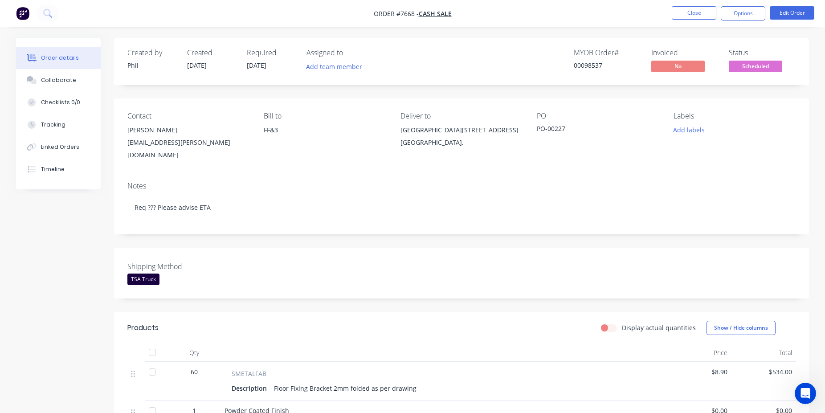
click at [582, 67] on div "00098537" at bounding box center [607, 65] width 67 height 9
click at [696, 16] on button "Close" at bounding box center [694, 12] width 45 height 13
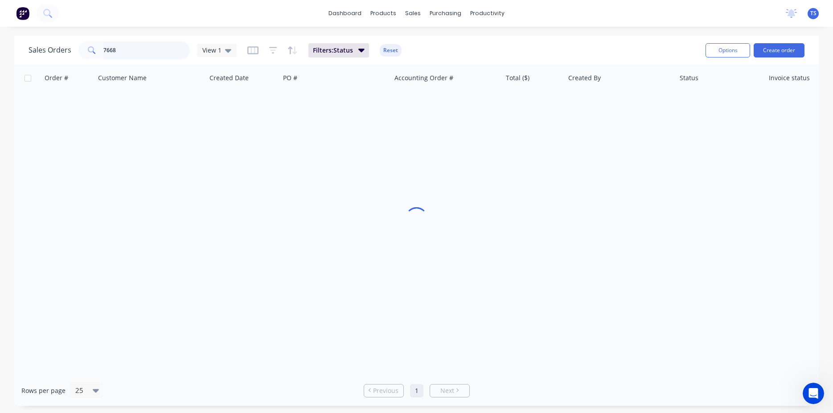
click at [144, 51] on input "7668" at bounding box center [146, 50] width 87 height 18
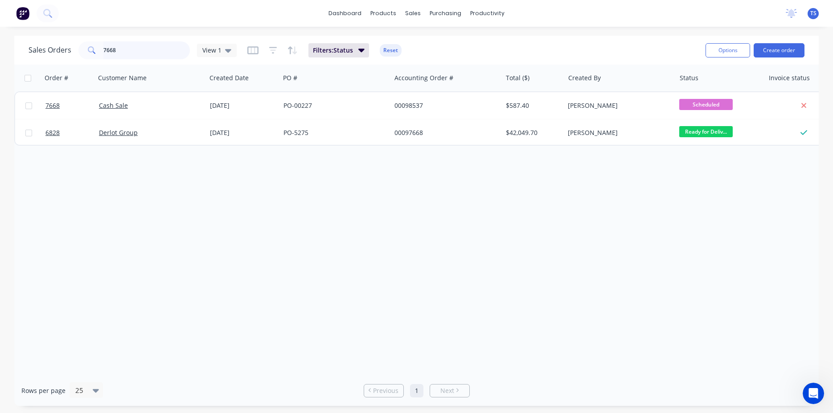
click at [126, 49] on input "7668" at bounding box center [146, 50] width 87 height 18
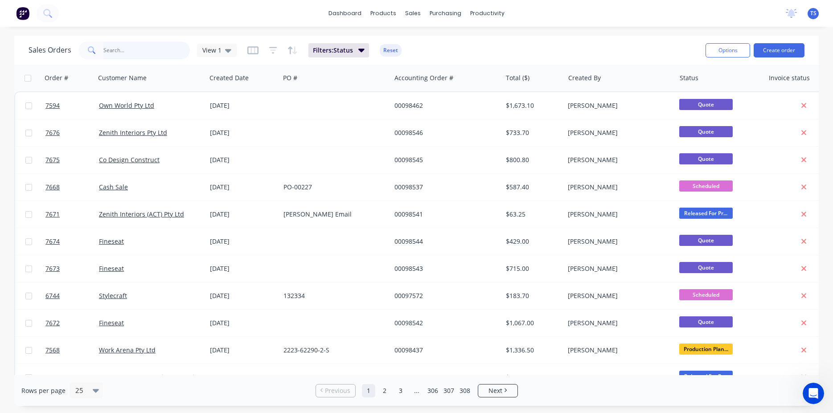
click at [136, 48] on input "text" at bounding box center [146, 50] width 87 height 18
paste input "9000025417"
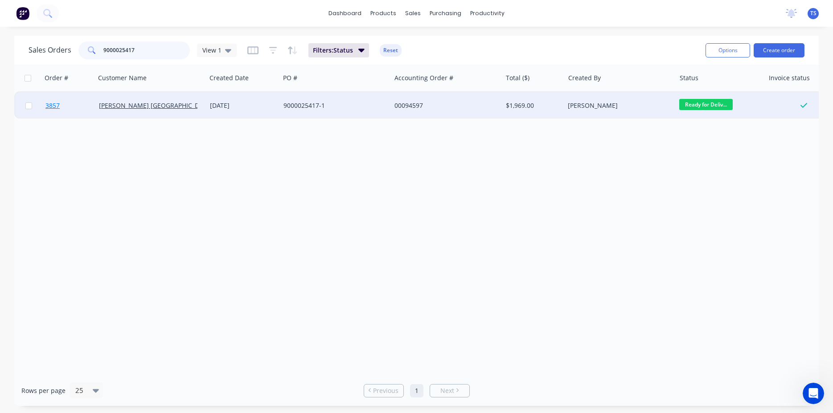
type input "9000025417"
click at [61, 107] on link "3857" at bounding box center [71, 105] width 53 height 27
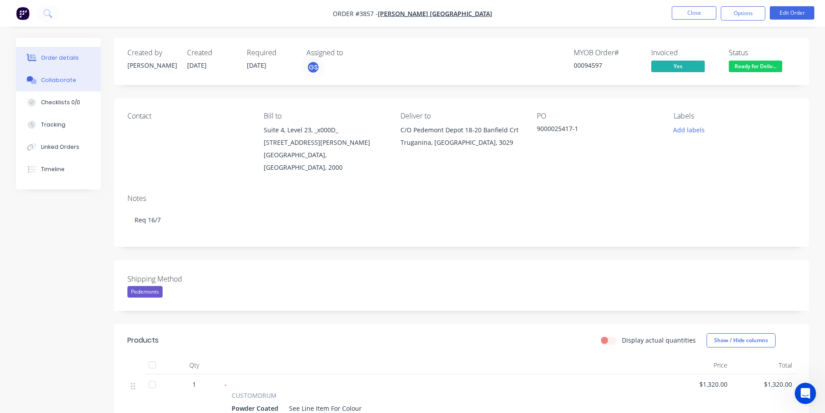
click at [47, 79] on div "Collaborate" at bounding box center [58, 80] width 35 height 8
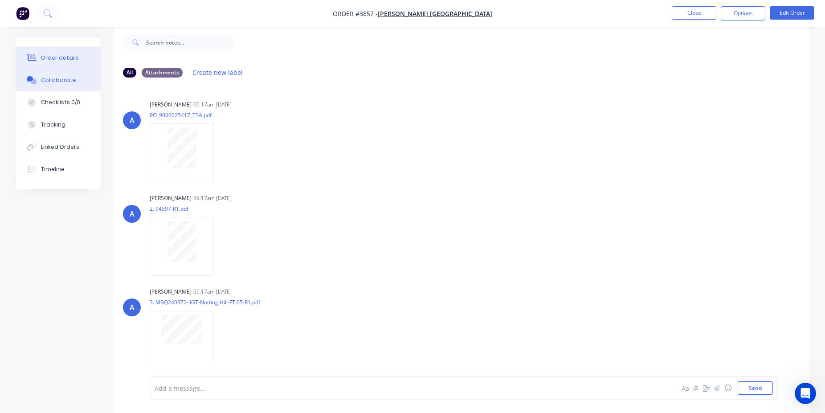
click at [87, 68] on button "Order details" at bounding box center [58, 58] width 85 height 22
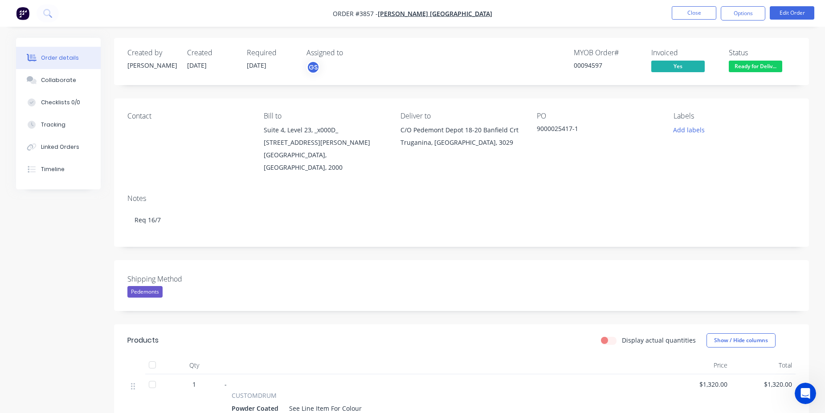
click at [588, 66] on div "00094597" at bounding box center [607, 65] width 67 height 9
